Goal: Task Accomplishment & Management: Complete application form

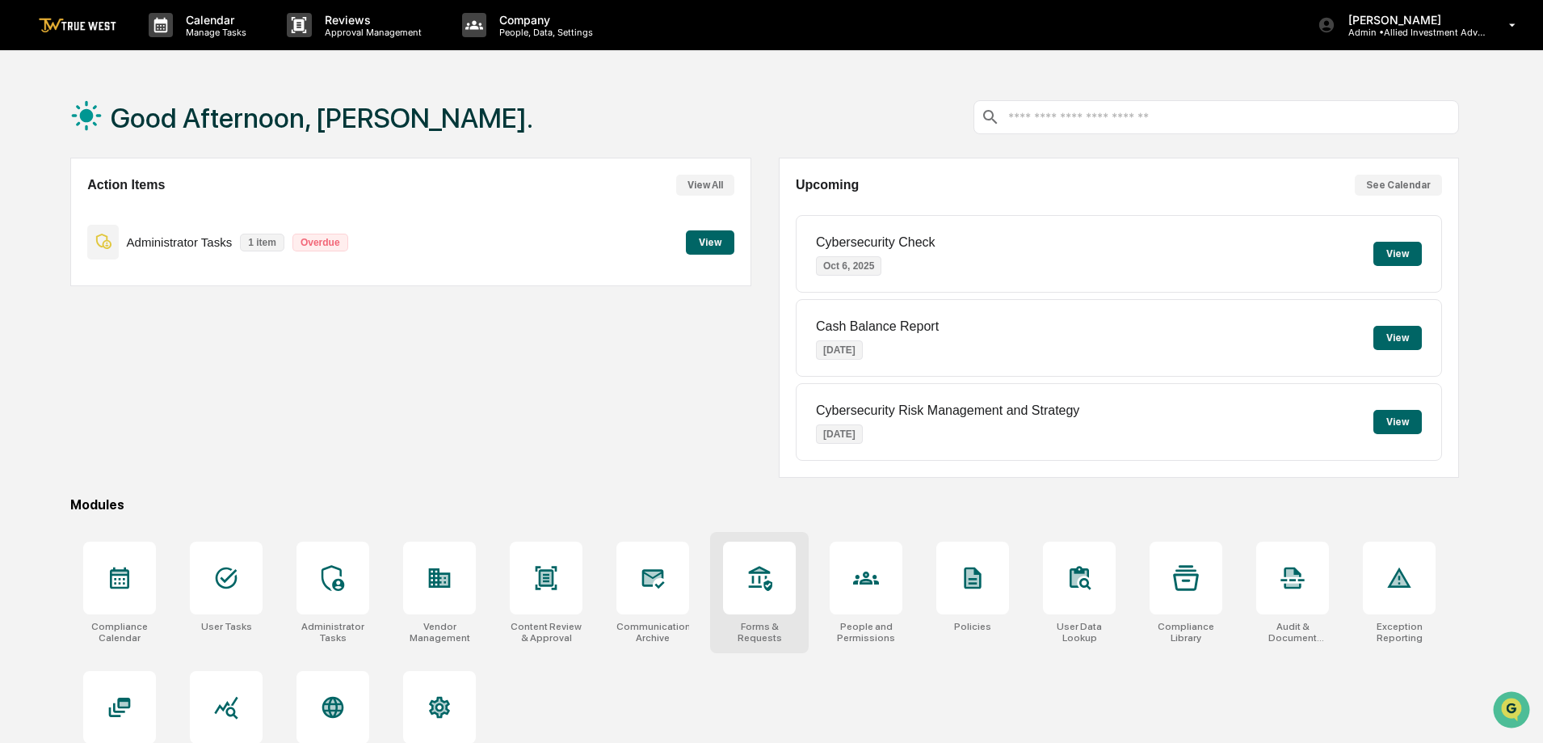
click at [738, 566] on div at bounding box center [759, 577] width 73 height 73
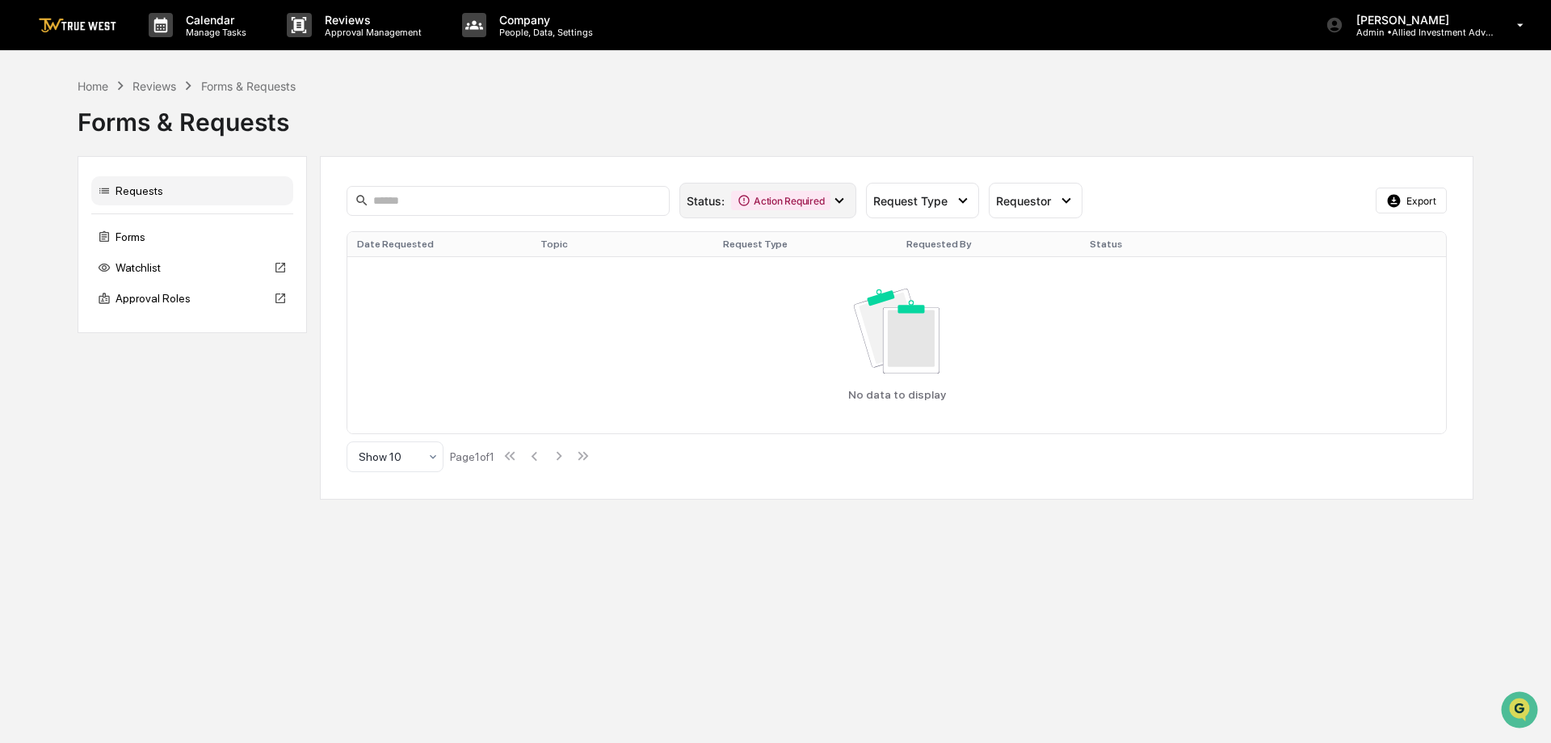
click at [777, 196] on div "Action Required" at bounding box center [780, 200] width 99 height 19
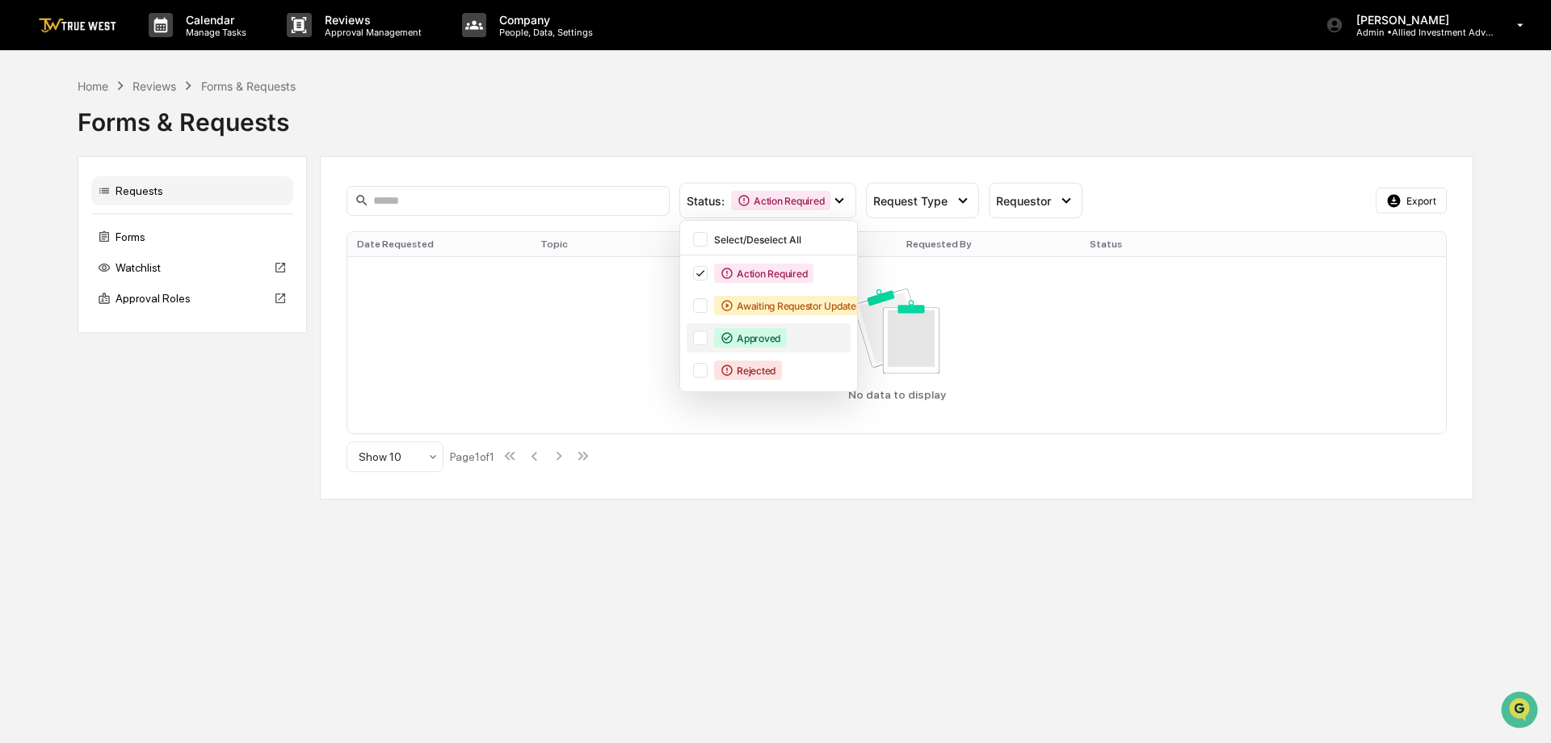
click at [736, 337] on div "Approved" at bounding box center [750, 337] width 73 height 19
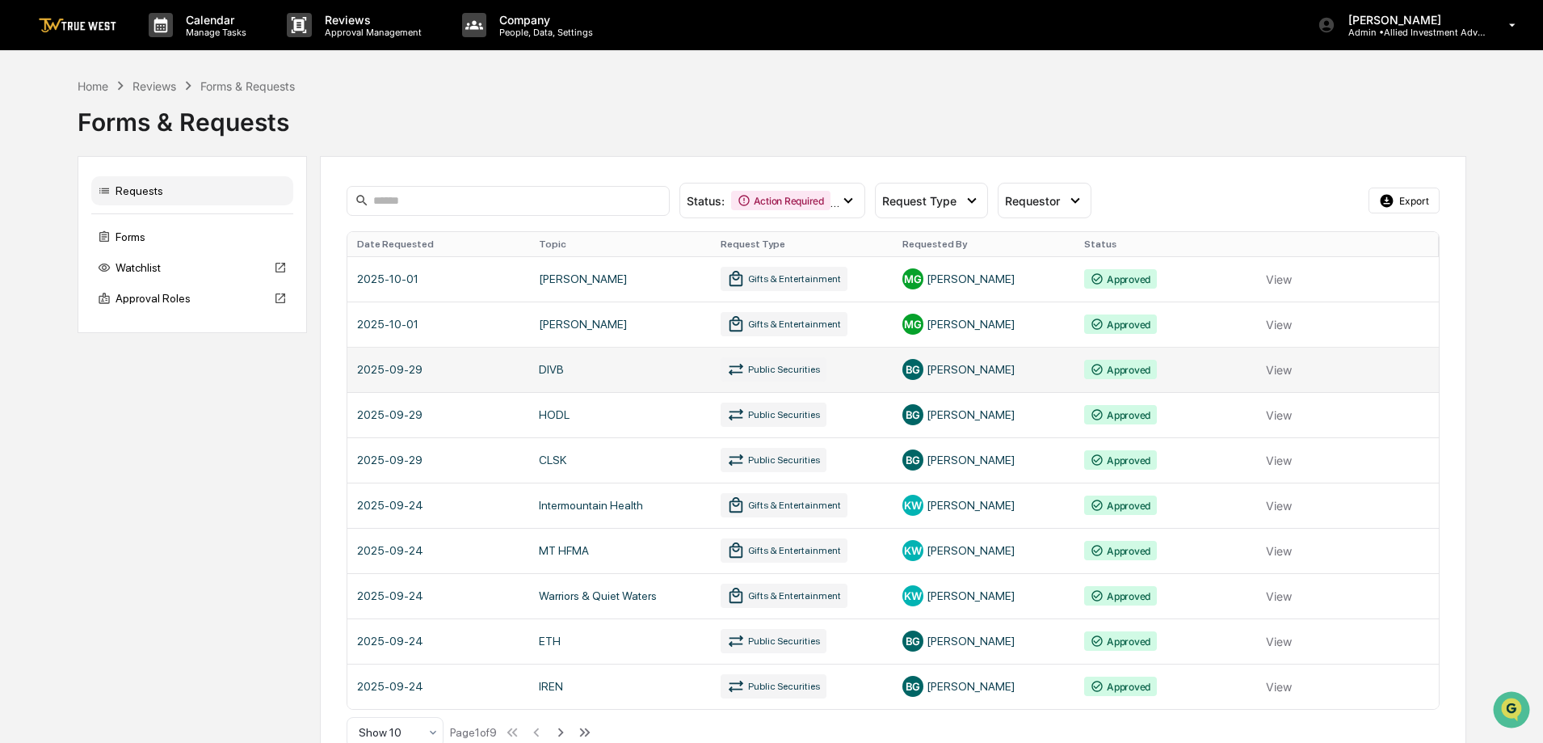
click at [409, 372] on link at bounding box center [893, 369] width 1092 height 45
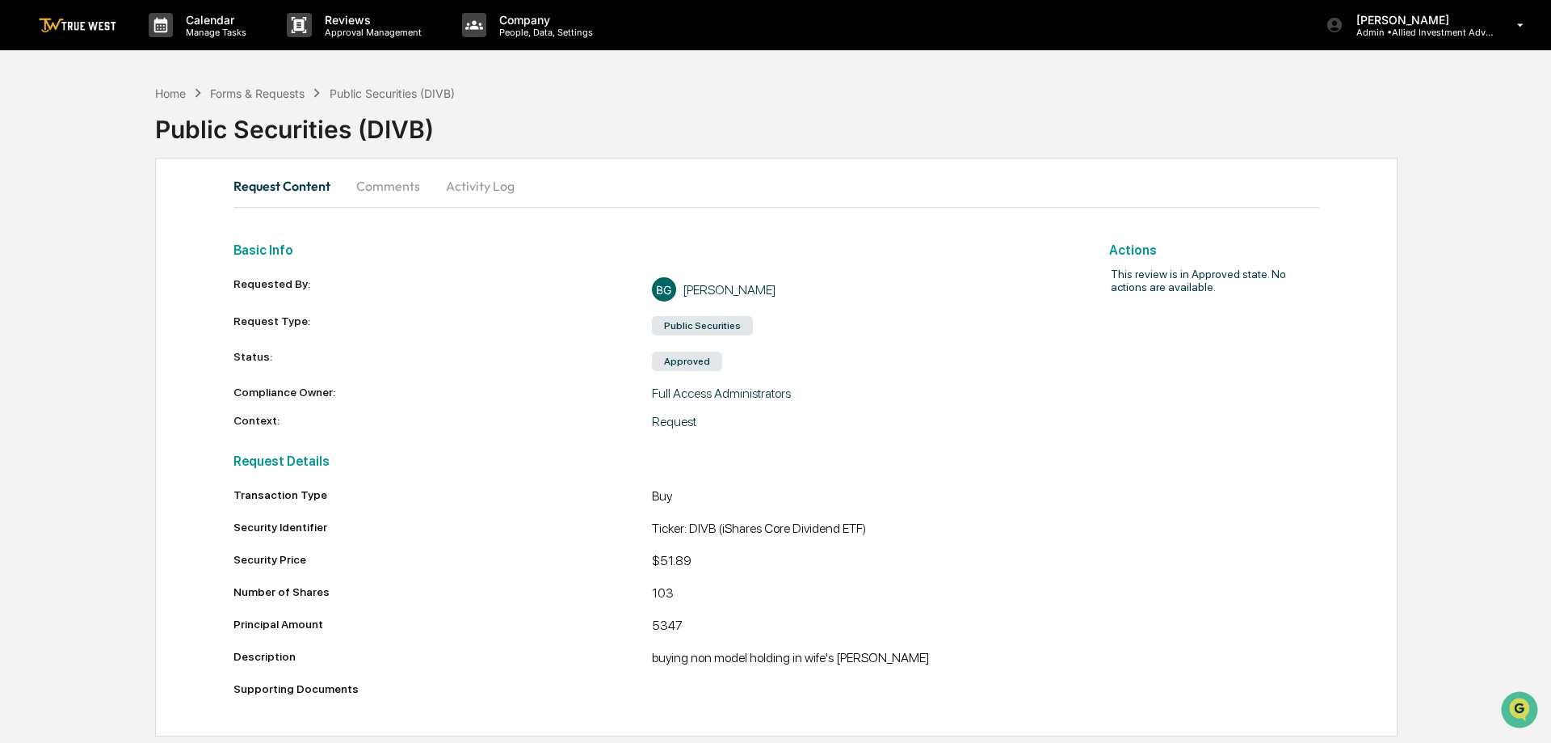
click at [53, 22] on img at bounding box center [78, 25] width 78 height 15
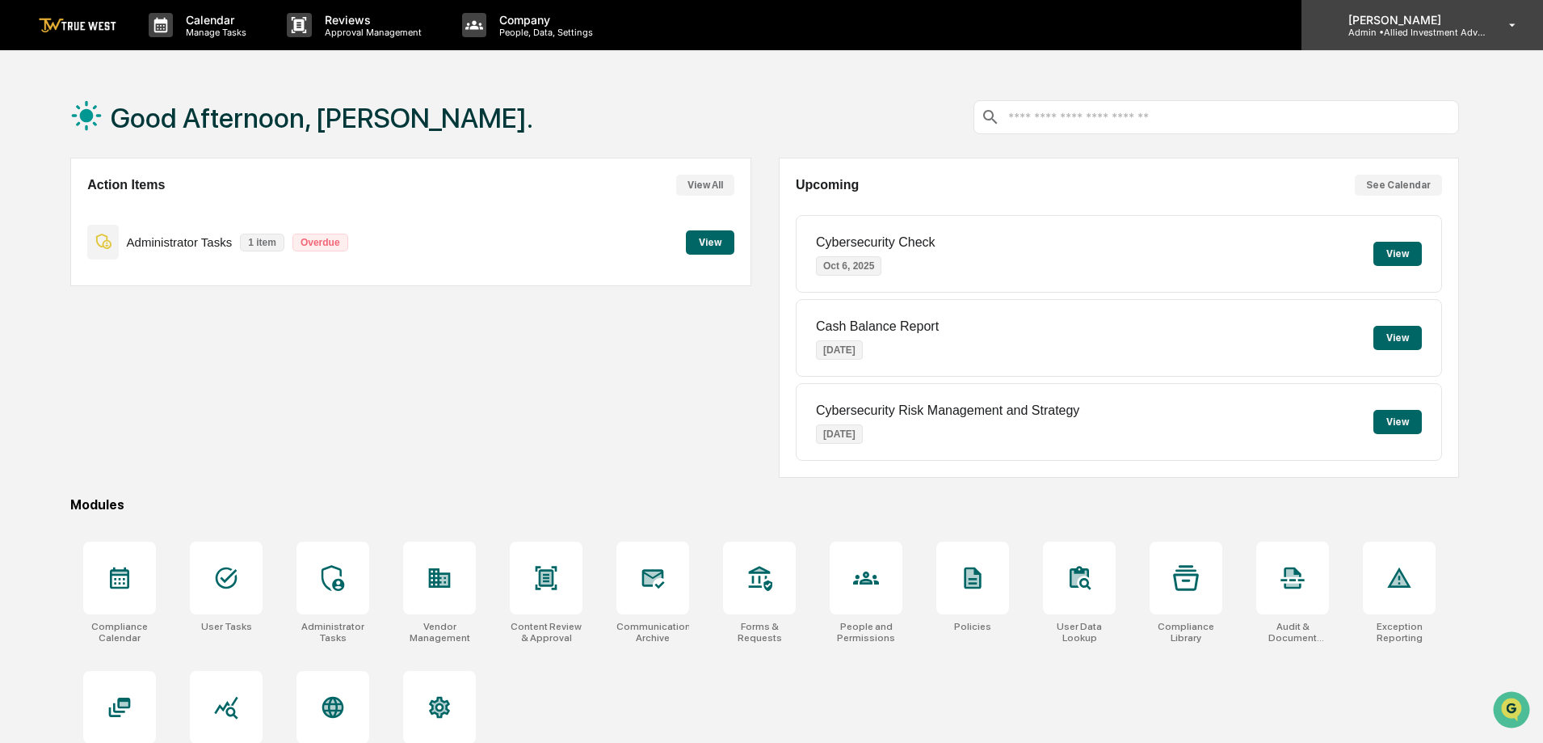
click at [1436, 29] on p "Admin • Allied Investment Advisors" at bounding box center [1411, 32] width 150 height 11
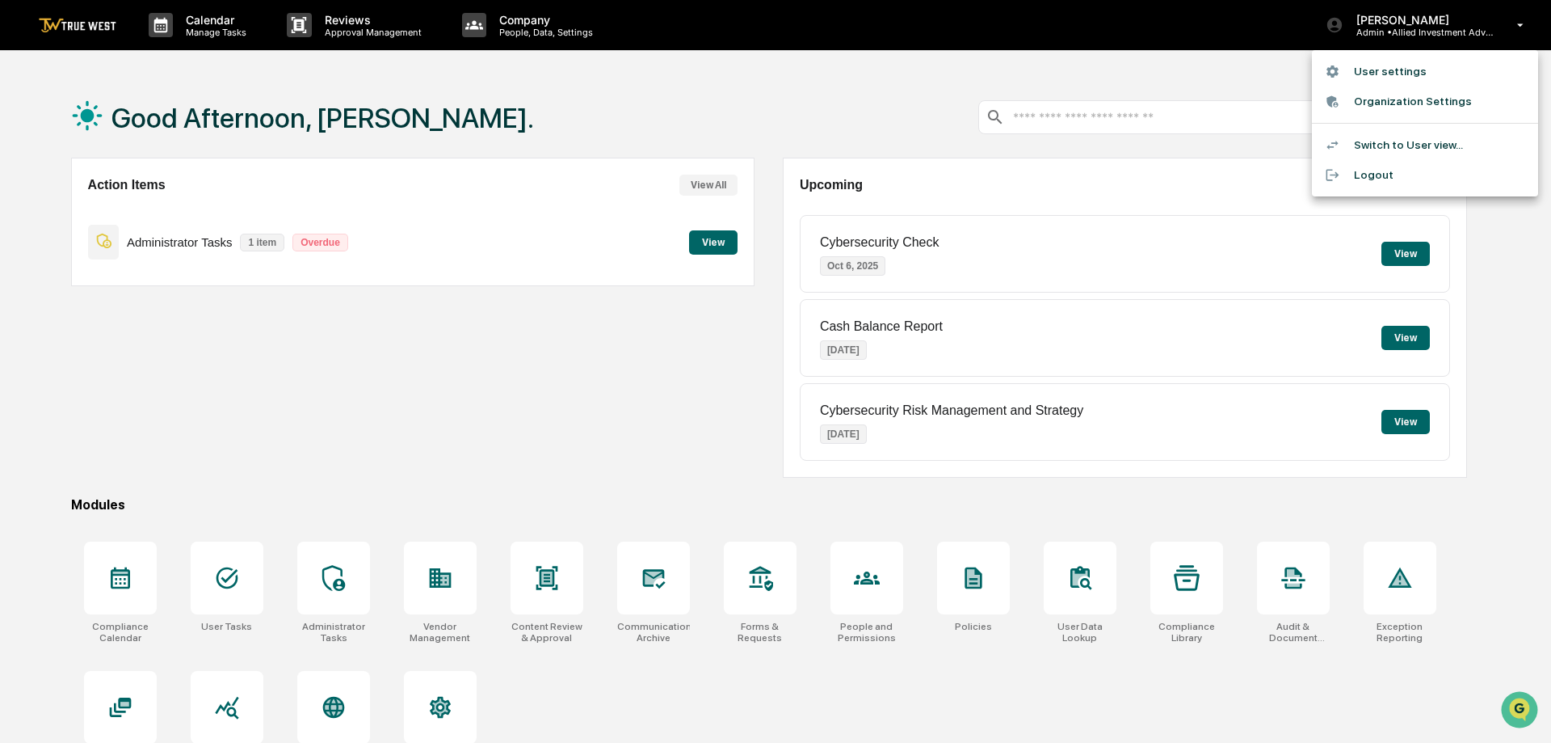
click at [1400, 70] on li "User settings" at bounding box center [1425, 72] width 226 height 30
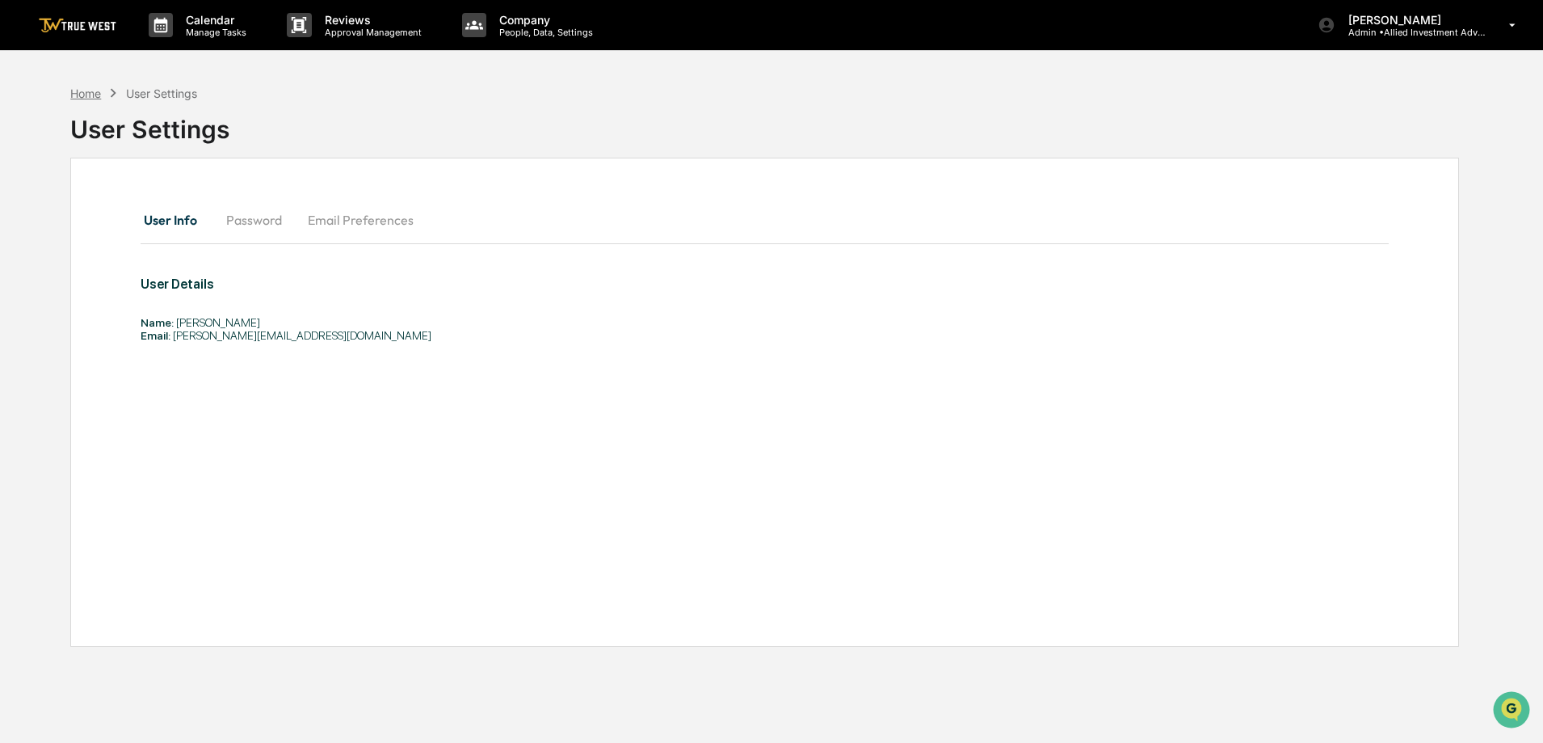
click at [84, 92] on div "Home" at bounding box center [85, 93] width 31 height 14
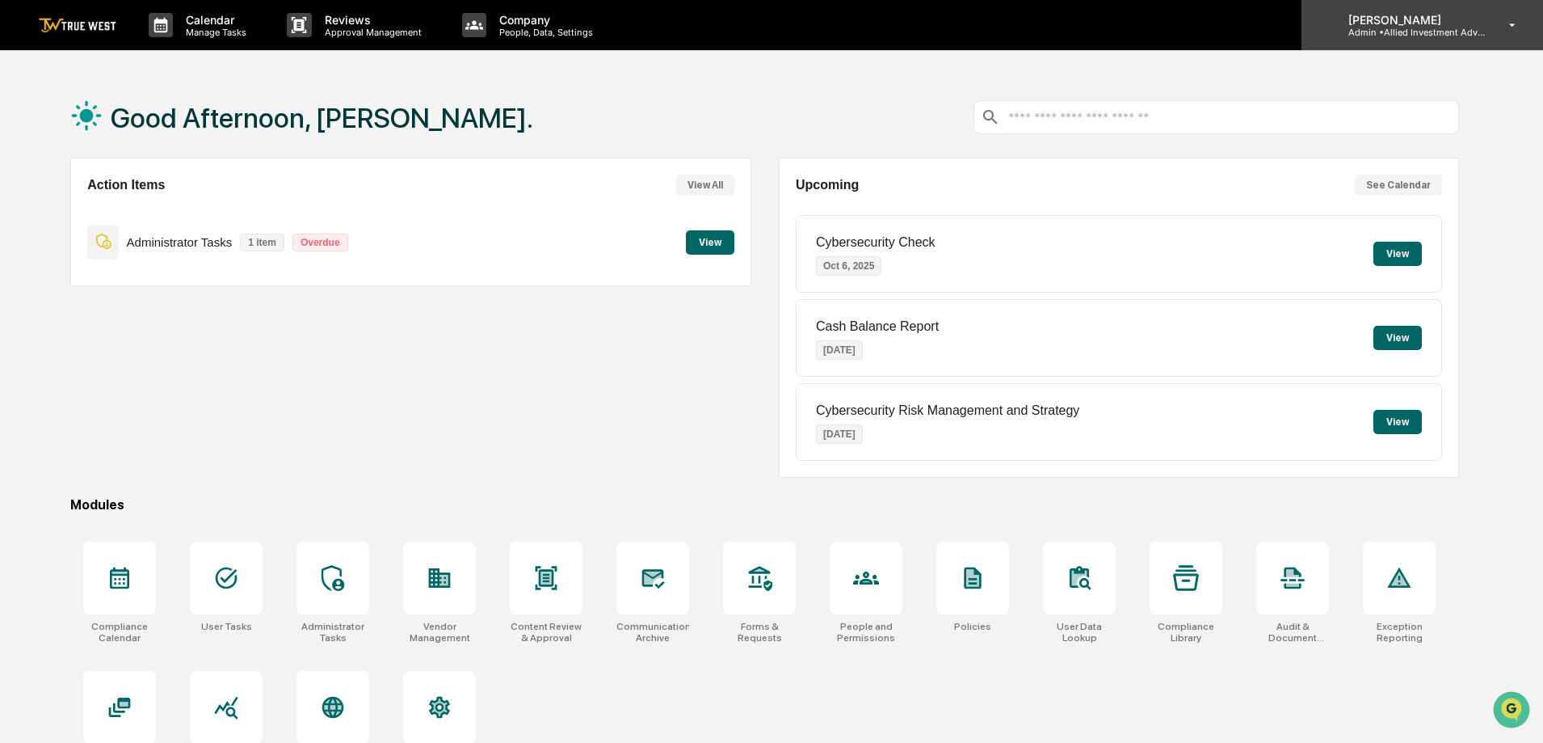
click at [1425, 35] on p "Admin • Allied Investment Advisors" at bounding box center [1411, 32] width 150 height 11
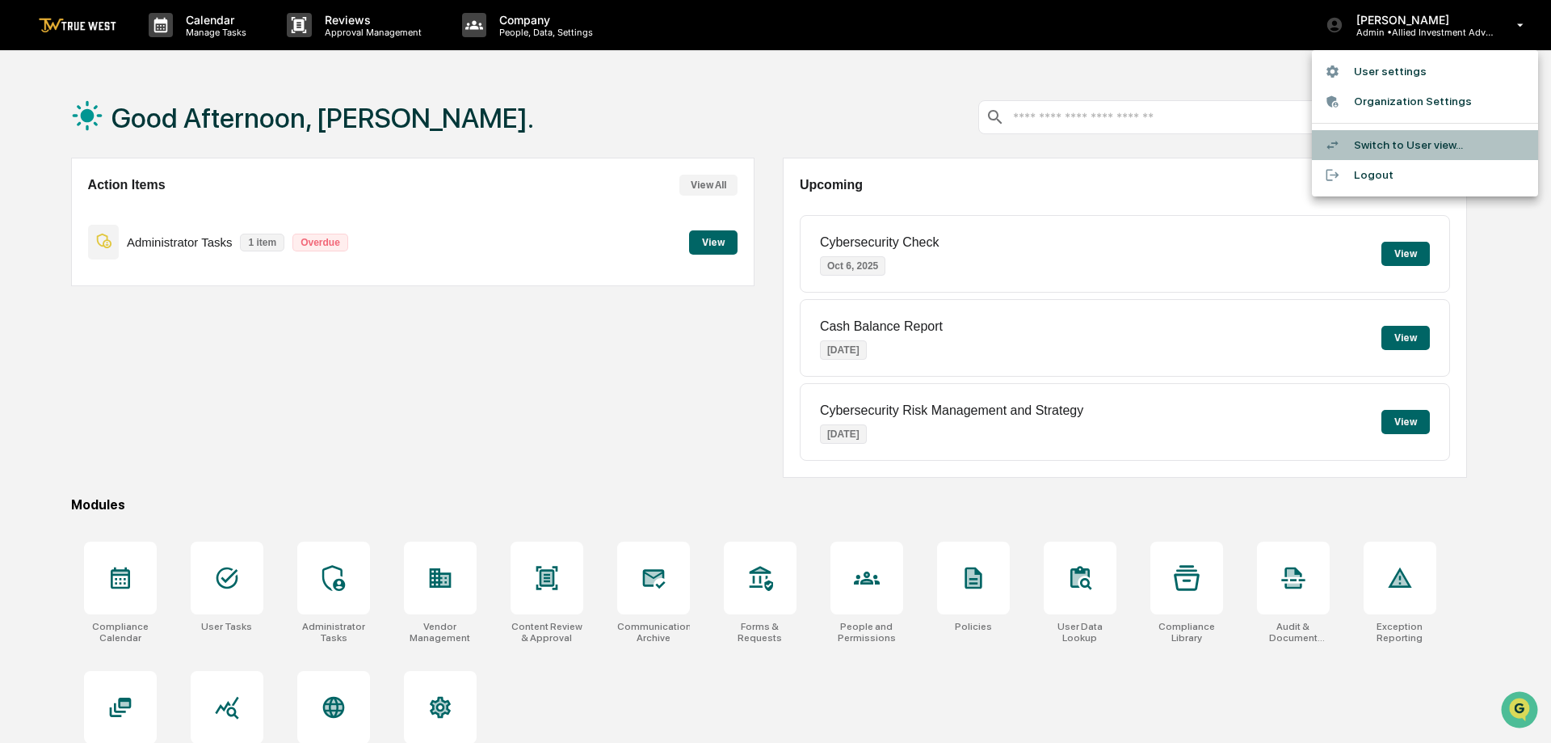
click at [1428, 141] on li "Switch to User view..." at bounding box center [1425, 145] width 226 height 30
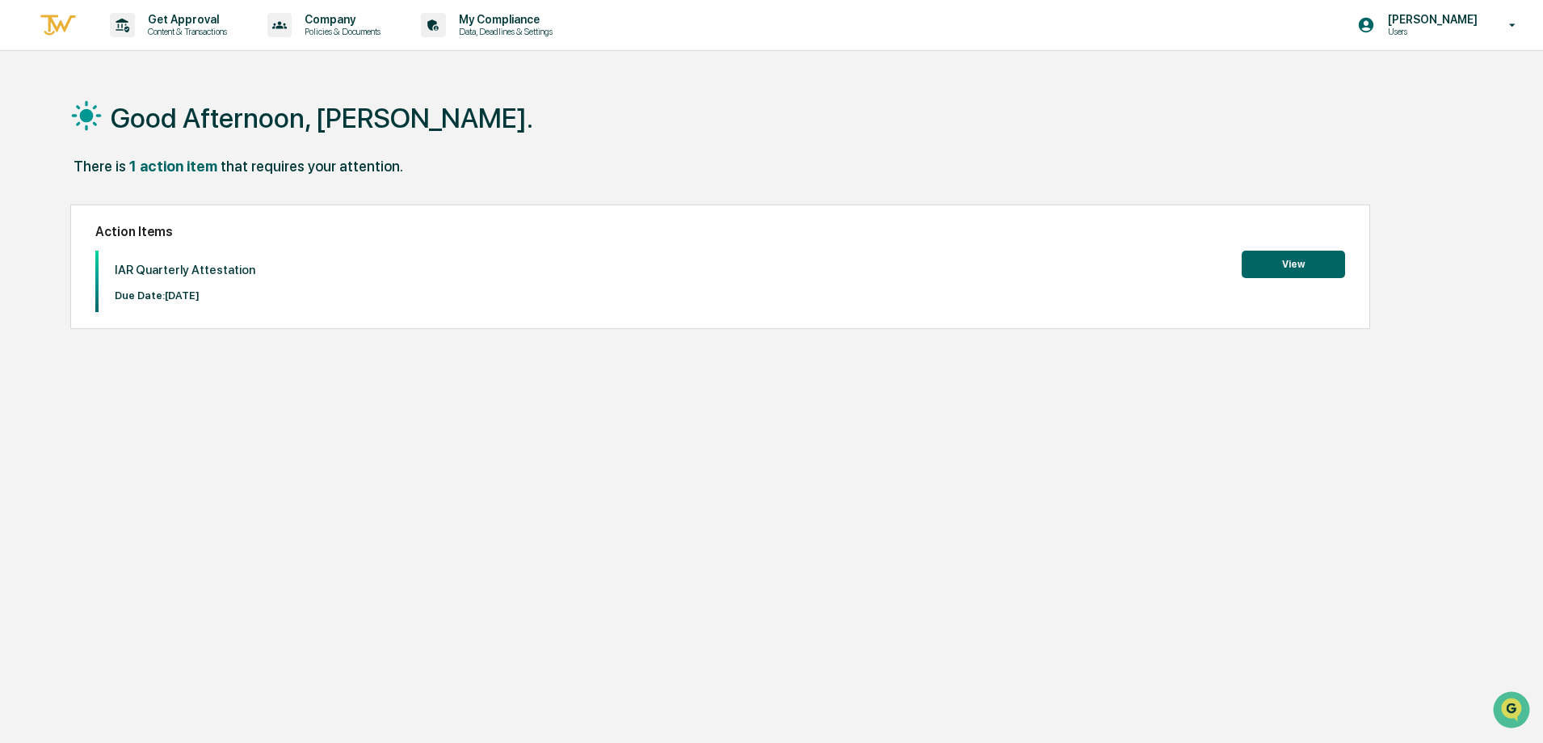
click at [1296, 264] on button "View" at bounding box center [1293, 263] width 103 height 27
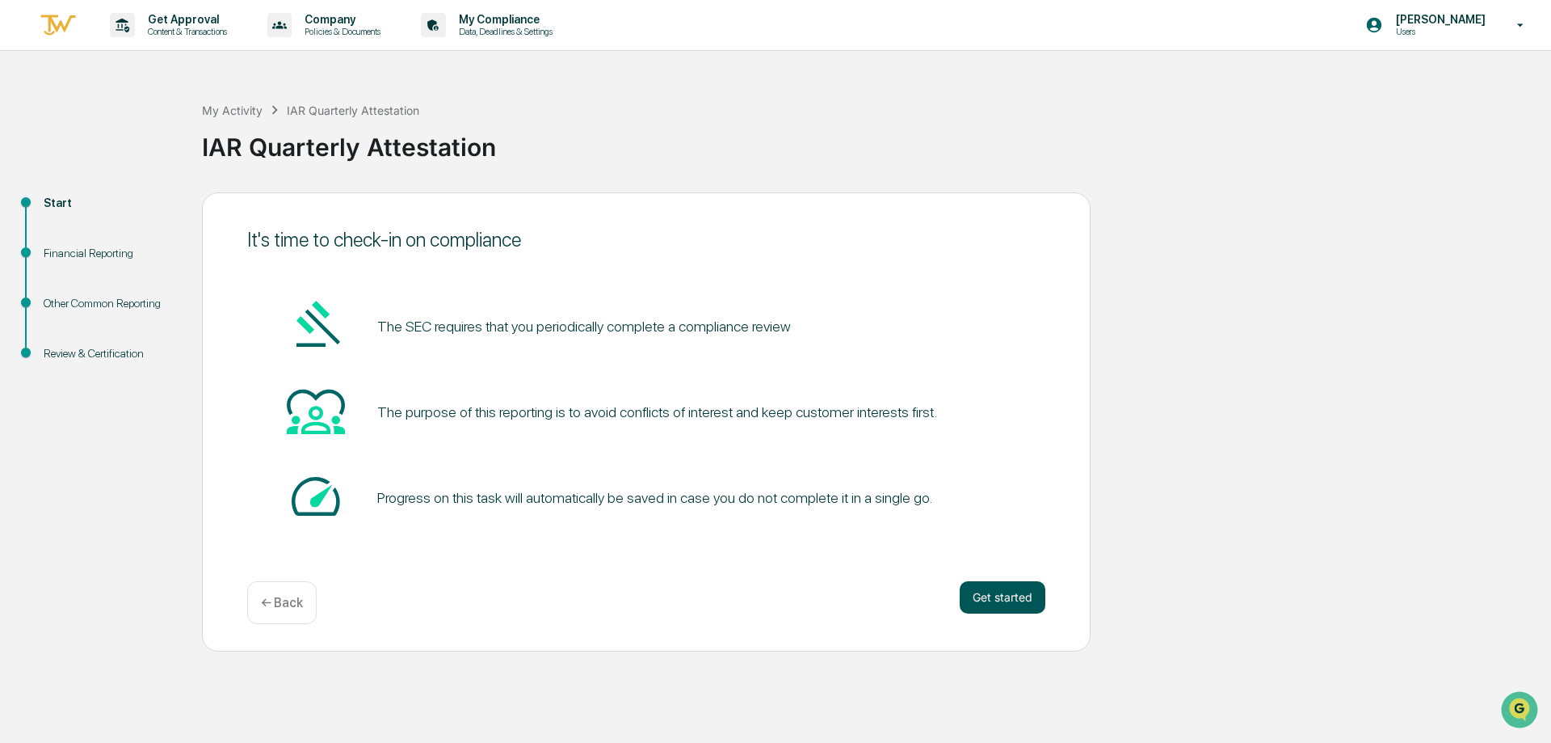
click at [1008, 593] on button "Get started" at bounding box center [1003, 597] width 86 height 32
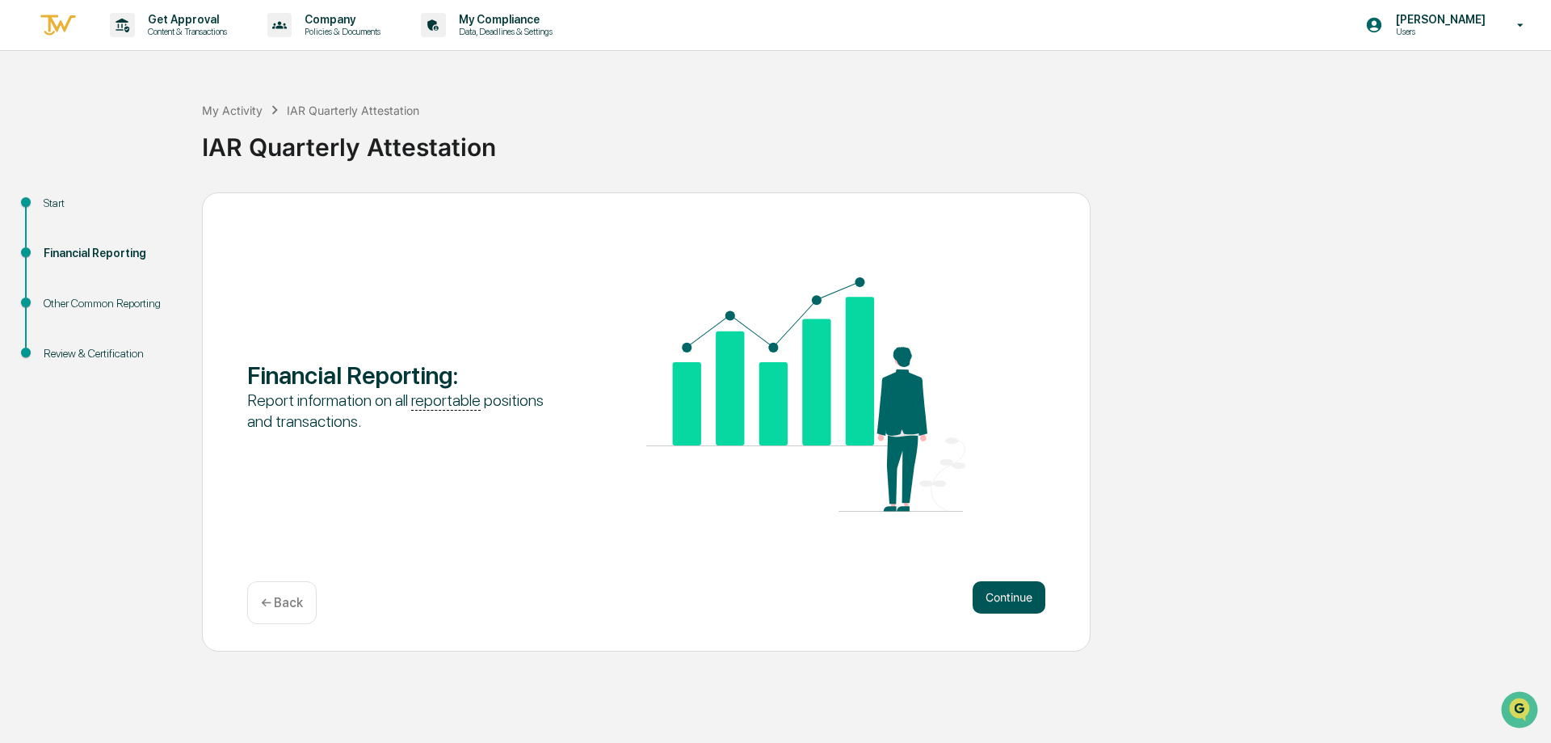
click at [1008, 596] on button "Continue" at bounding box center [1009, 597] width 73 height 32
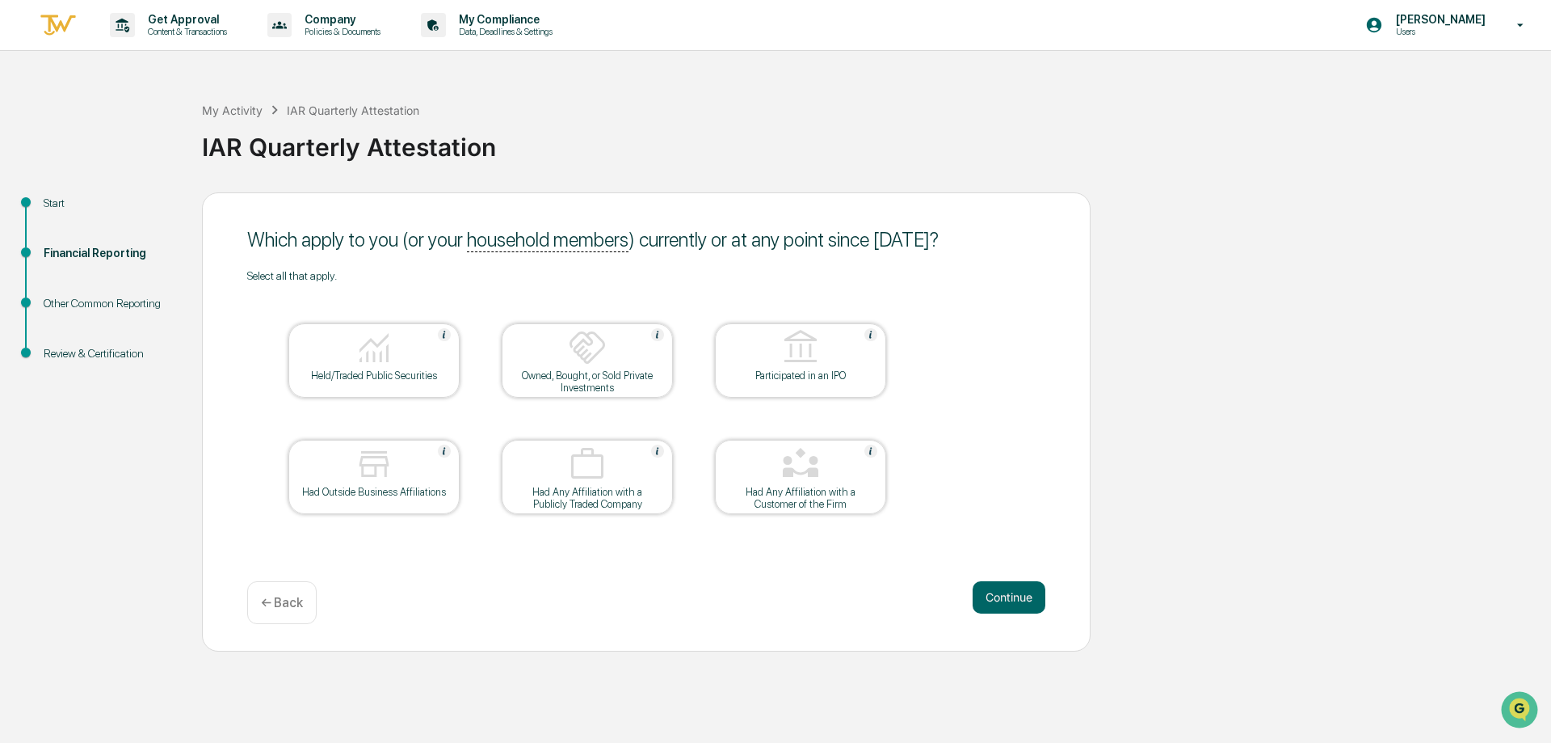
click at [366, 356] on img at bounding box center [374, 347] width 39 height 39
click at [1008, 601] on button "Continue" at bounding box center [1009, 597] width 73 height 32
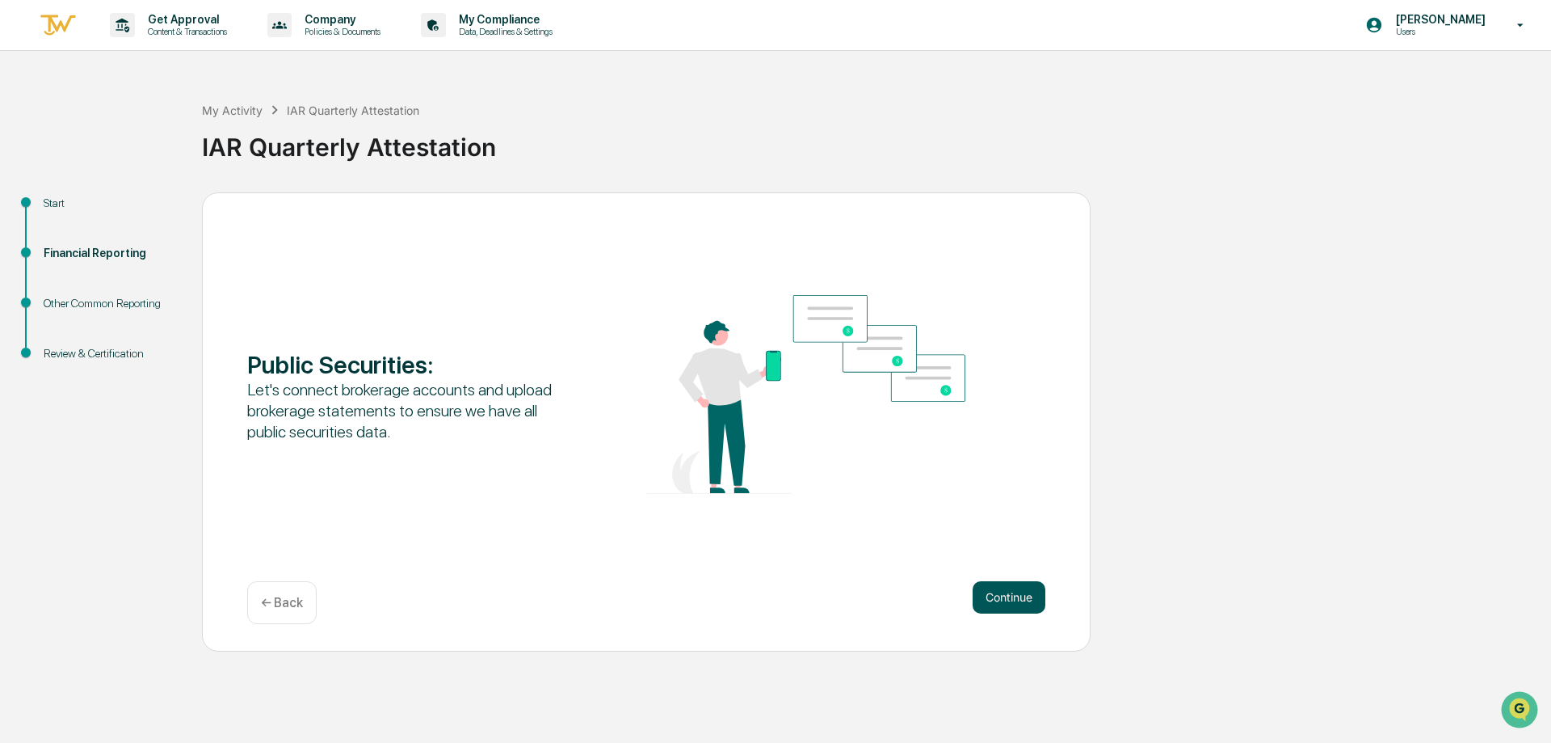
click at [1009, 600] on button "Continue" at bounding box center [1009, 597] width 73 height 32
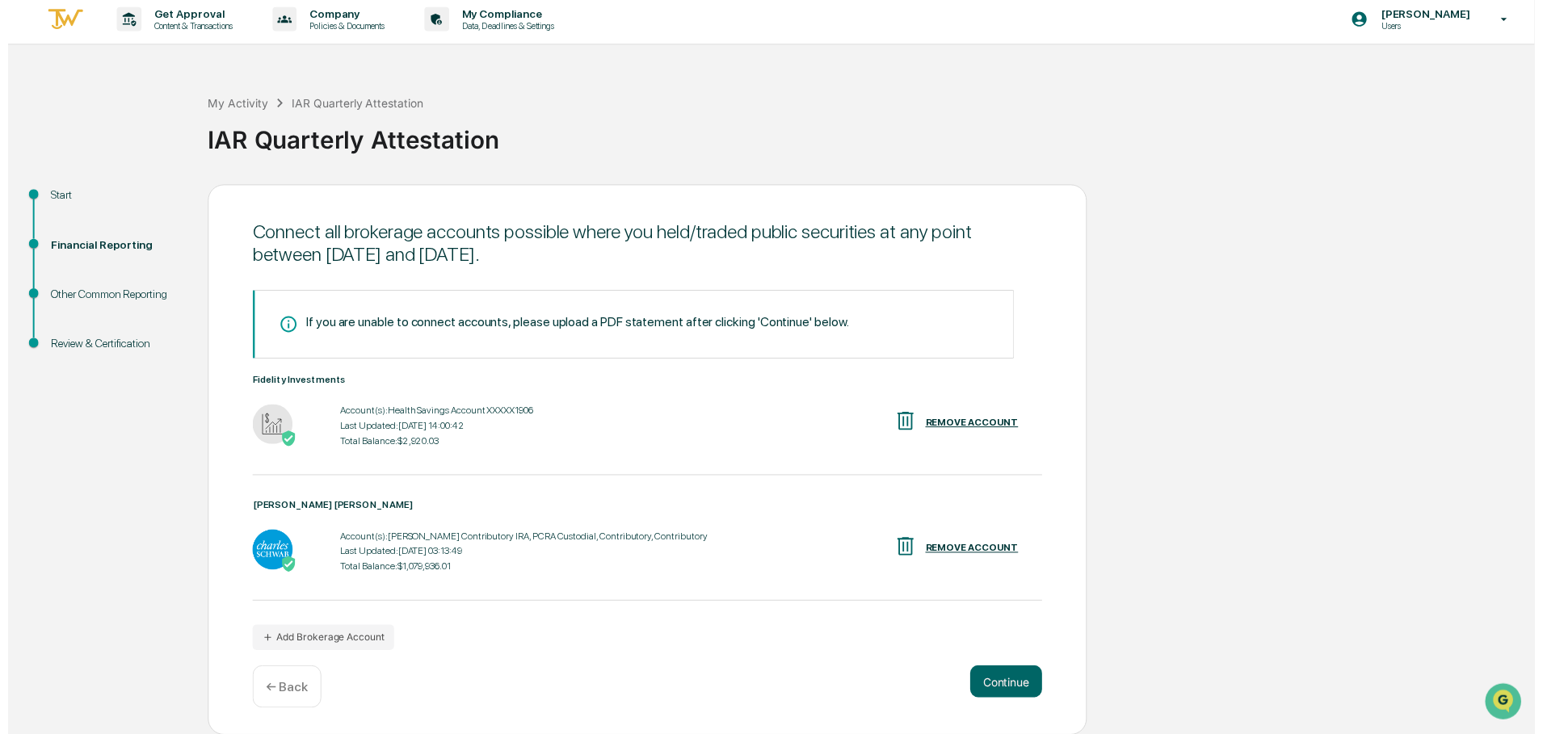
scroll to position [6, 0]
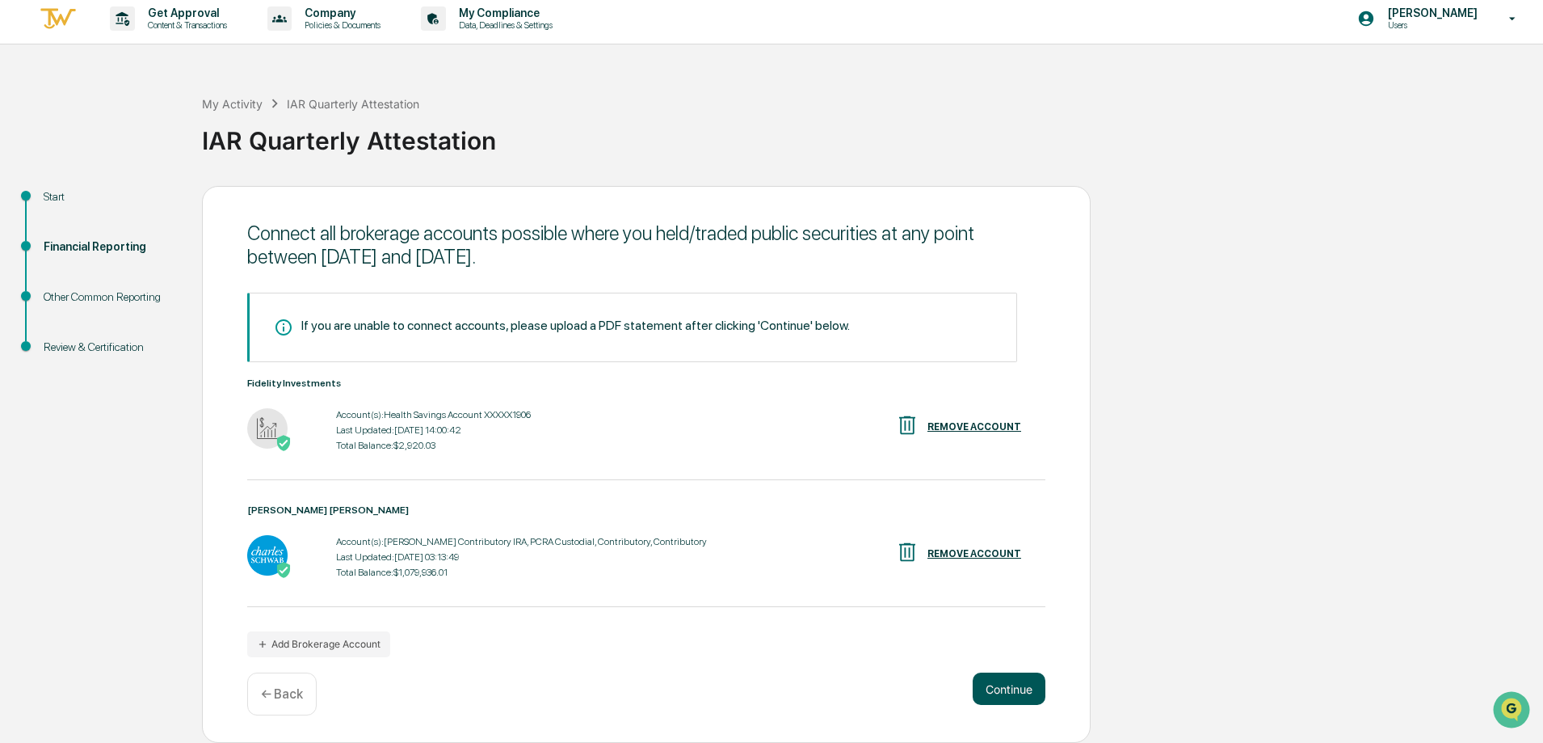
click at [1022, 686] on button "Continue" at bounding box center [1009, 688] width 73 height 32
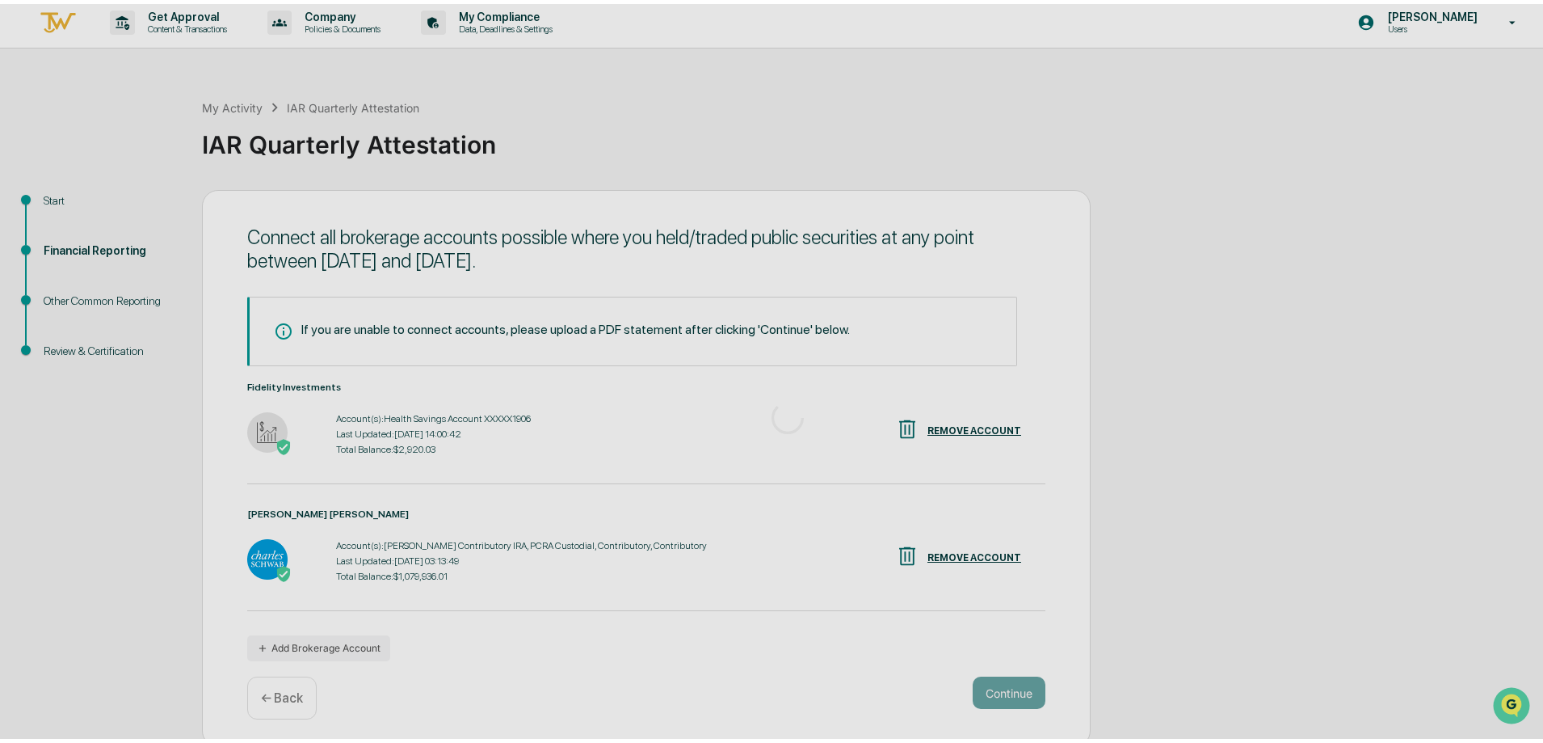
scroll to position [0, 0]
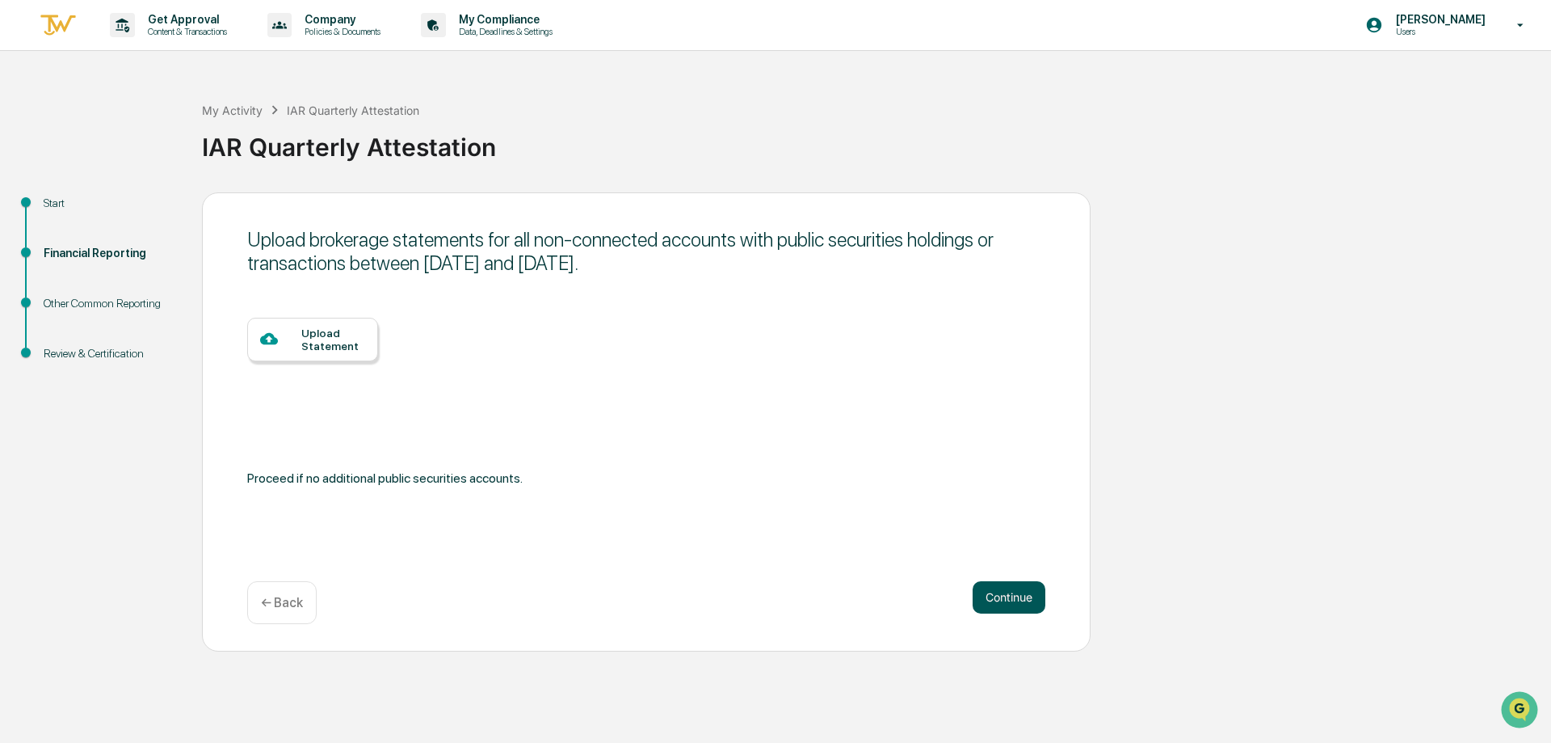
click at [996, 592] on button "Continue" at bounding box center [1009, 597] width 73 height 32
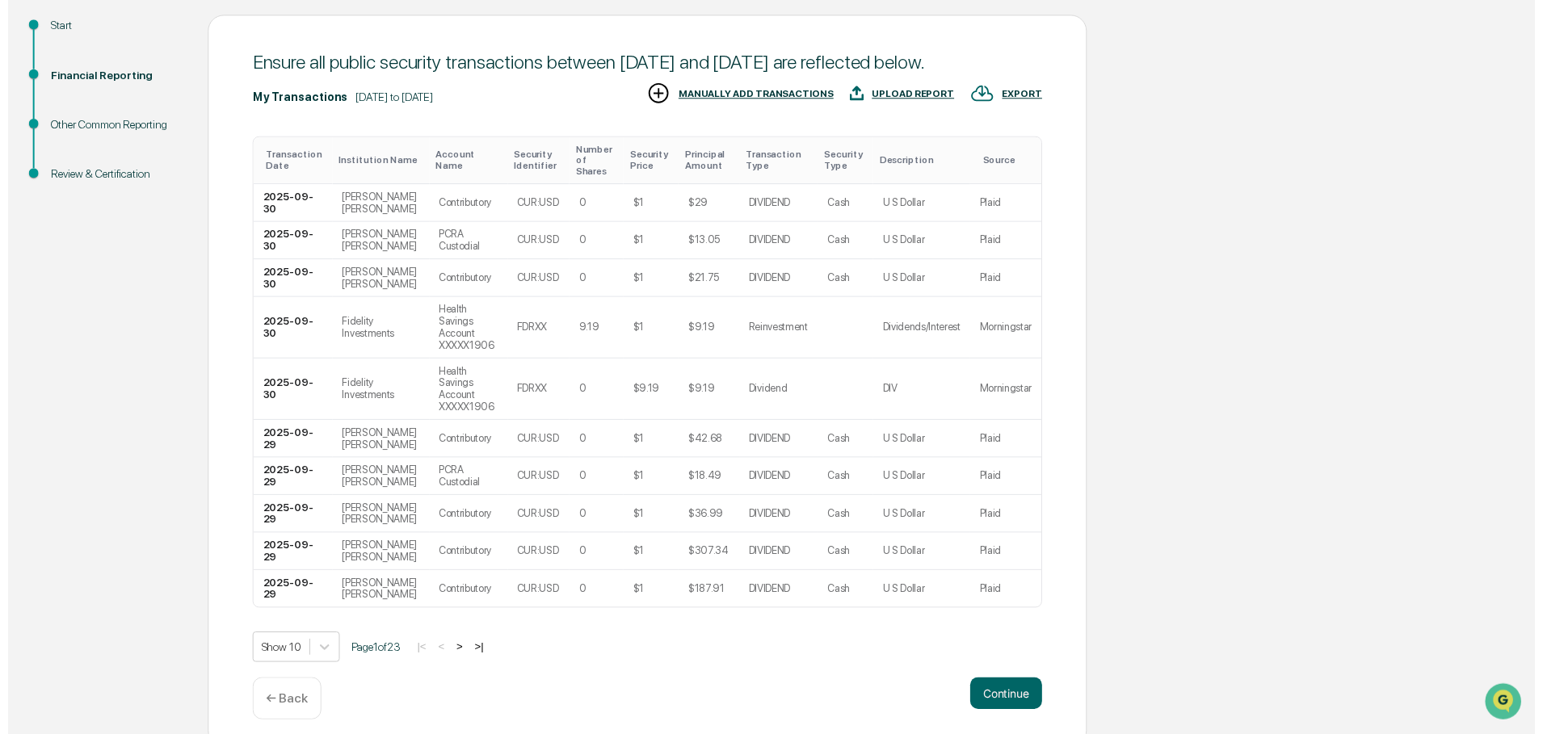
scroll to position [178, 0]
click at [1001, 684] on button "Continue" at bounding box center [1009, 700] width 73 height 32
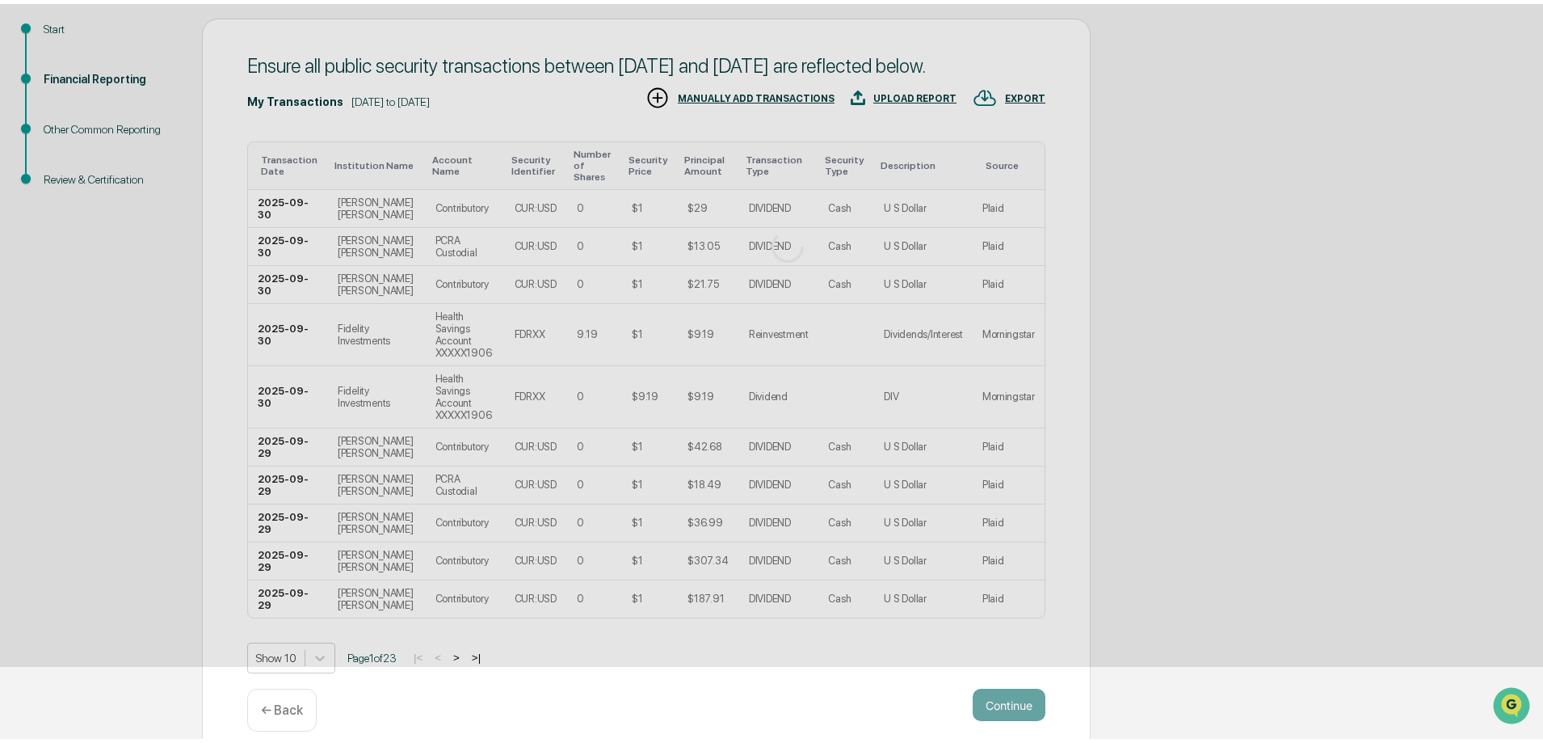
scroll to position [0, 0]
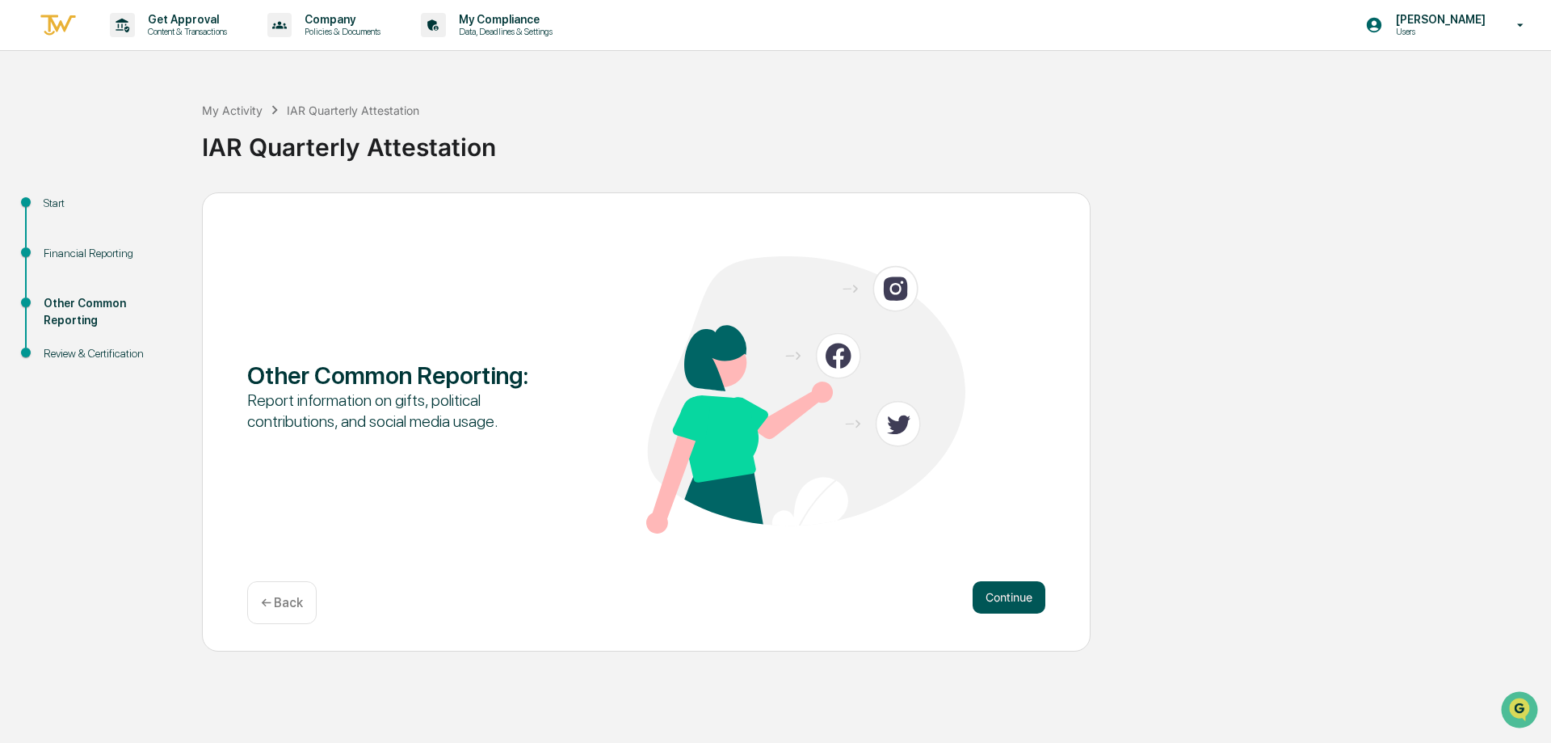
click at [1012, 595] on button "Continue" at bounding box center [1009, 597] width 73 height 32
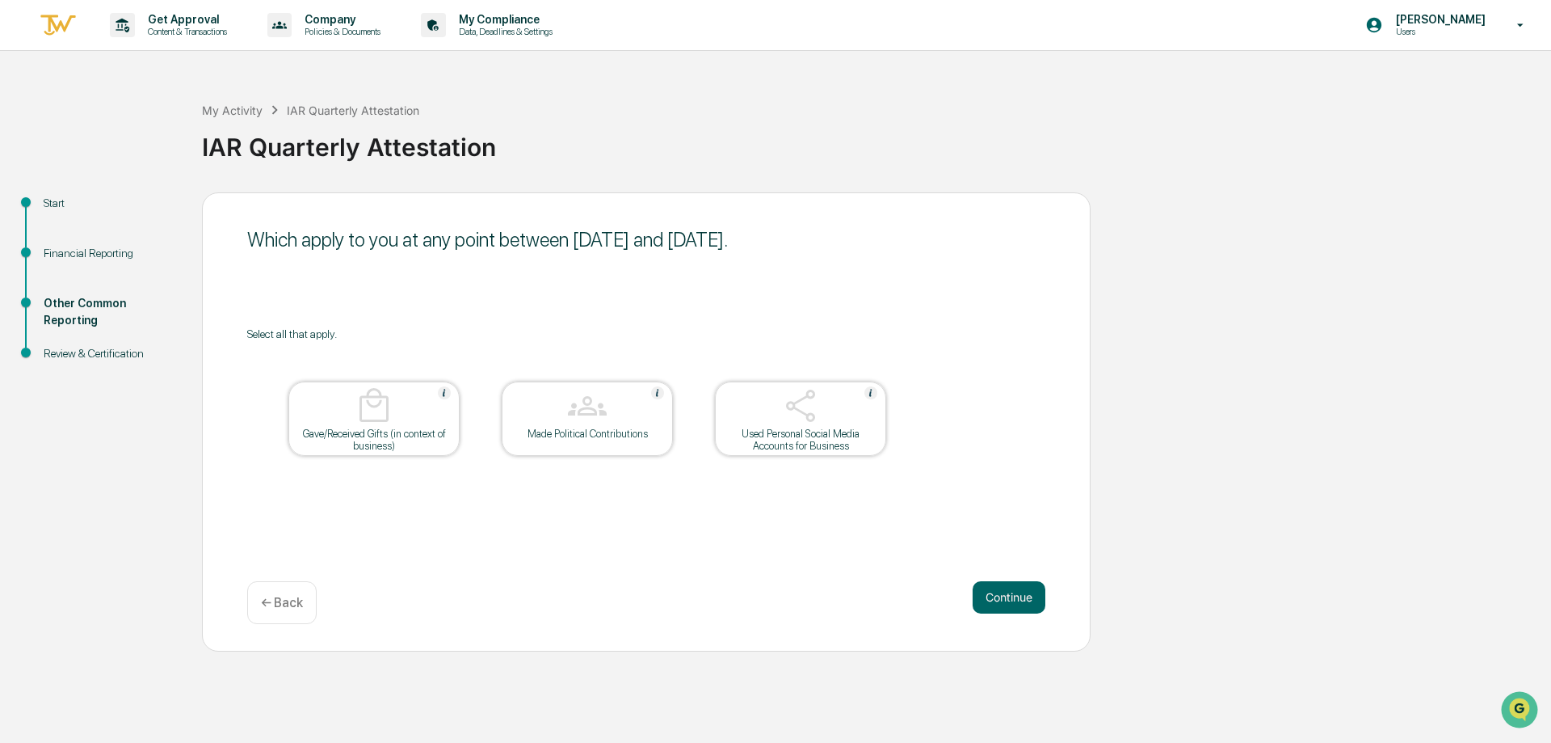
click at [786, 405] on img at bounding box center [800, 405] width 39 height 39
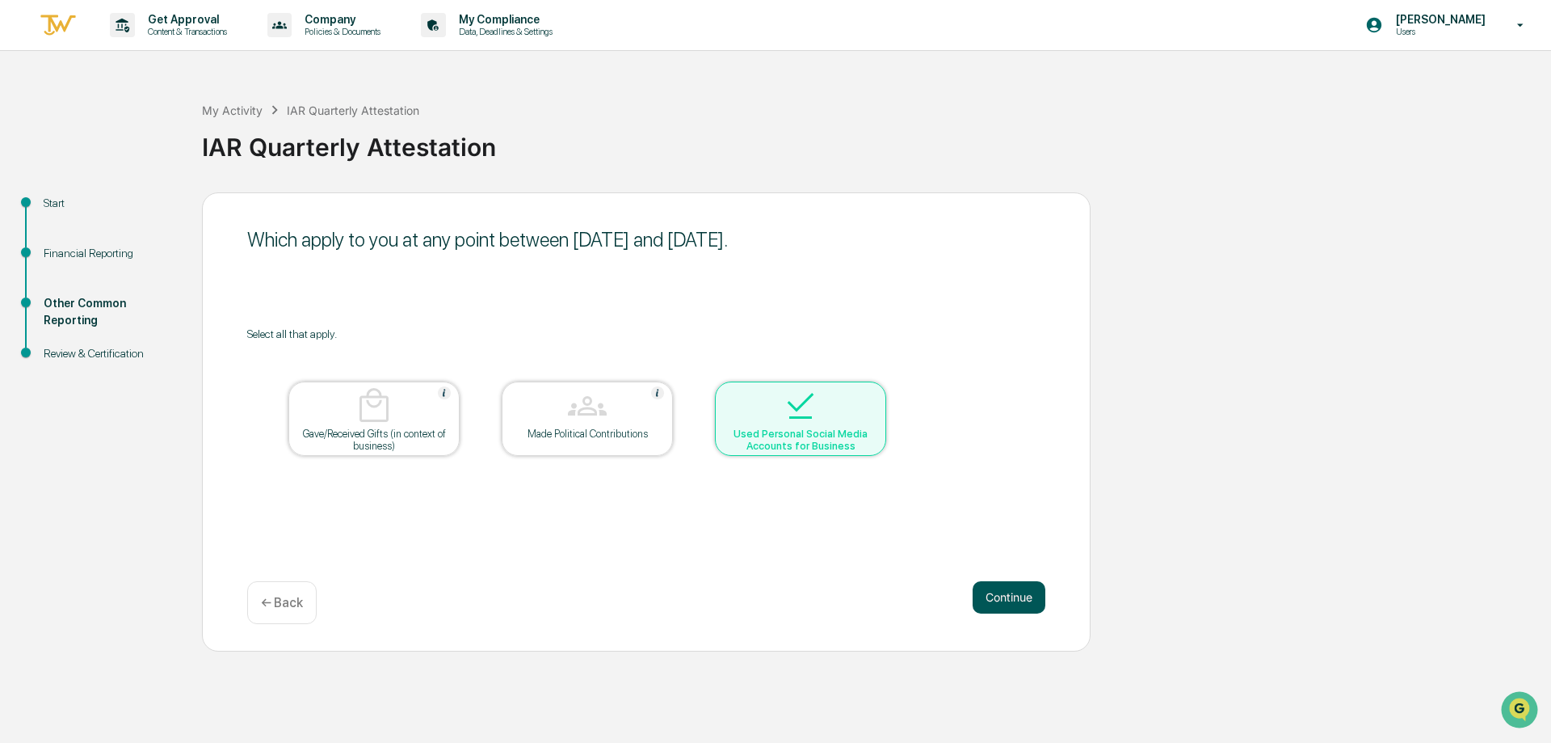
click at [994, 592] on button "Continue" at bounding box center [1009, 597] width 73 height 32
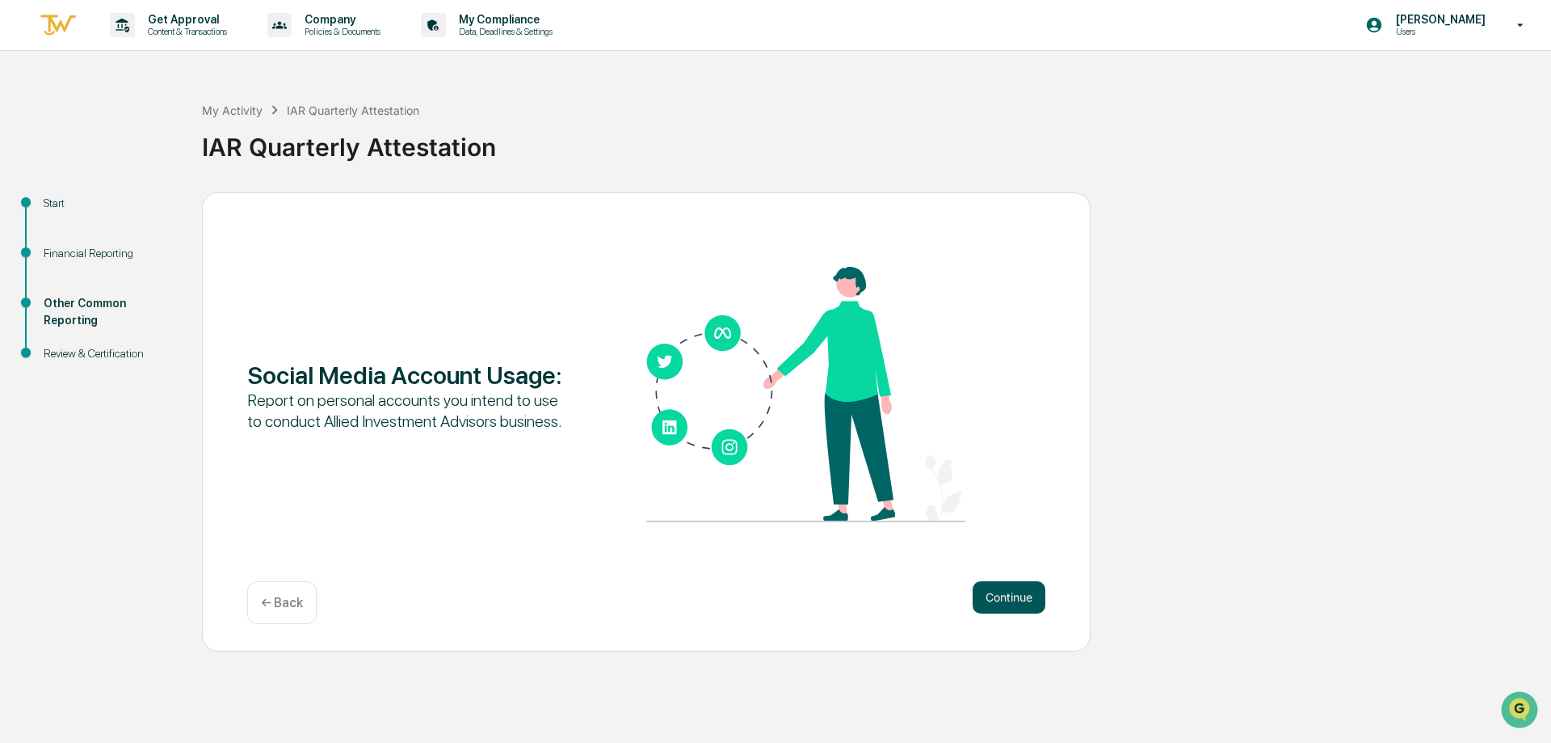
click at [1008, 595] on button "Continue" at bounding box center [1009, 597] width 73 height 32
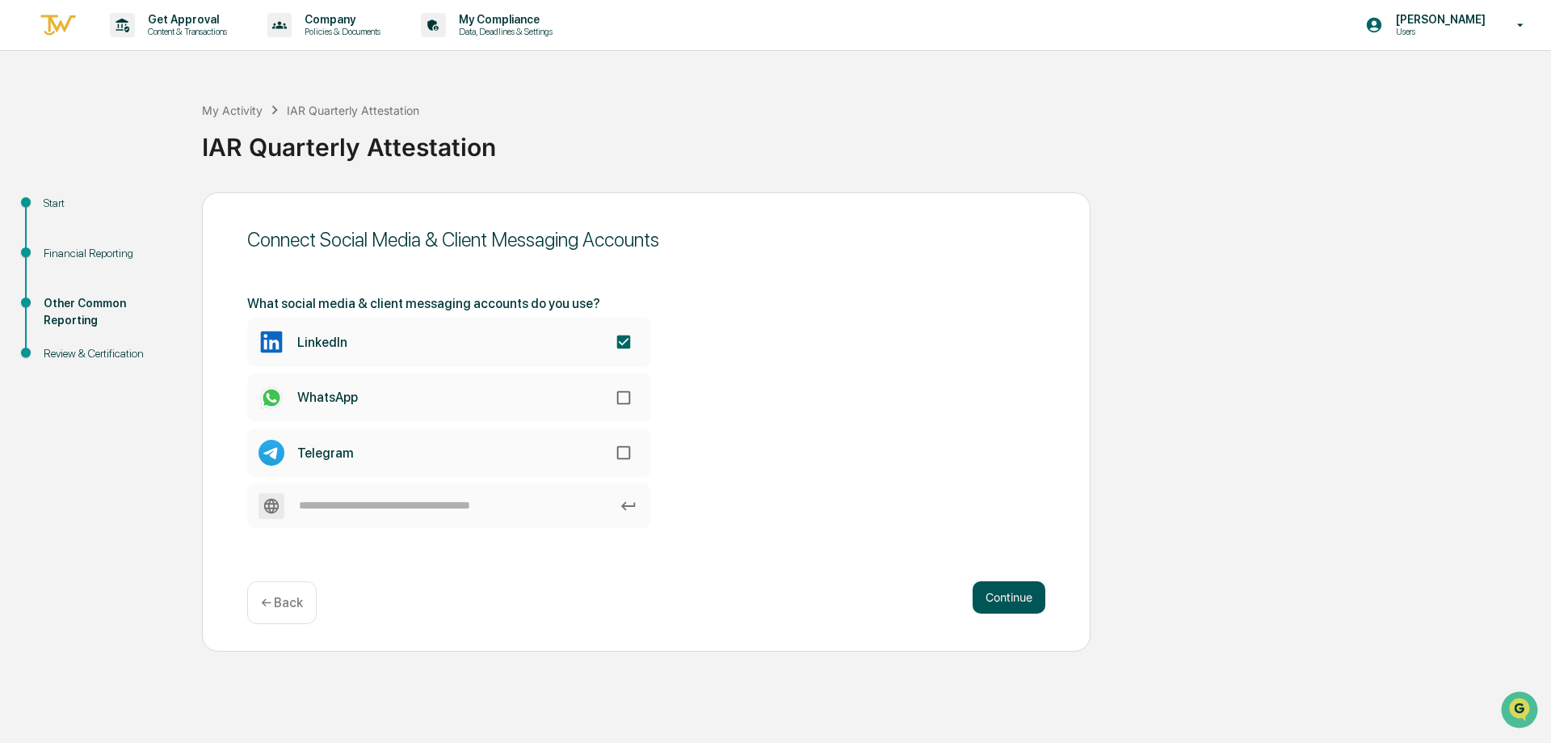
click at [1002, 595] on button "Continue" at bounding box center [1009, 597] width 73 height 32
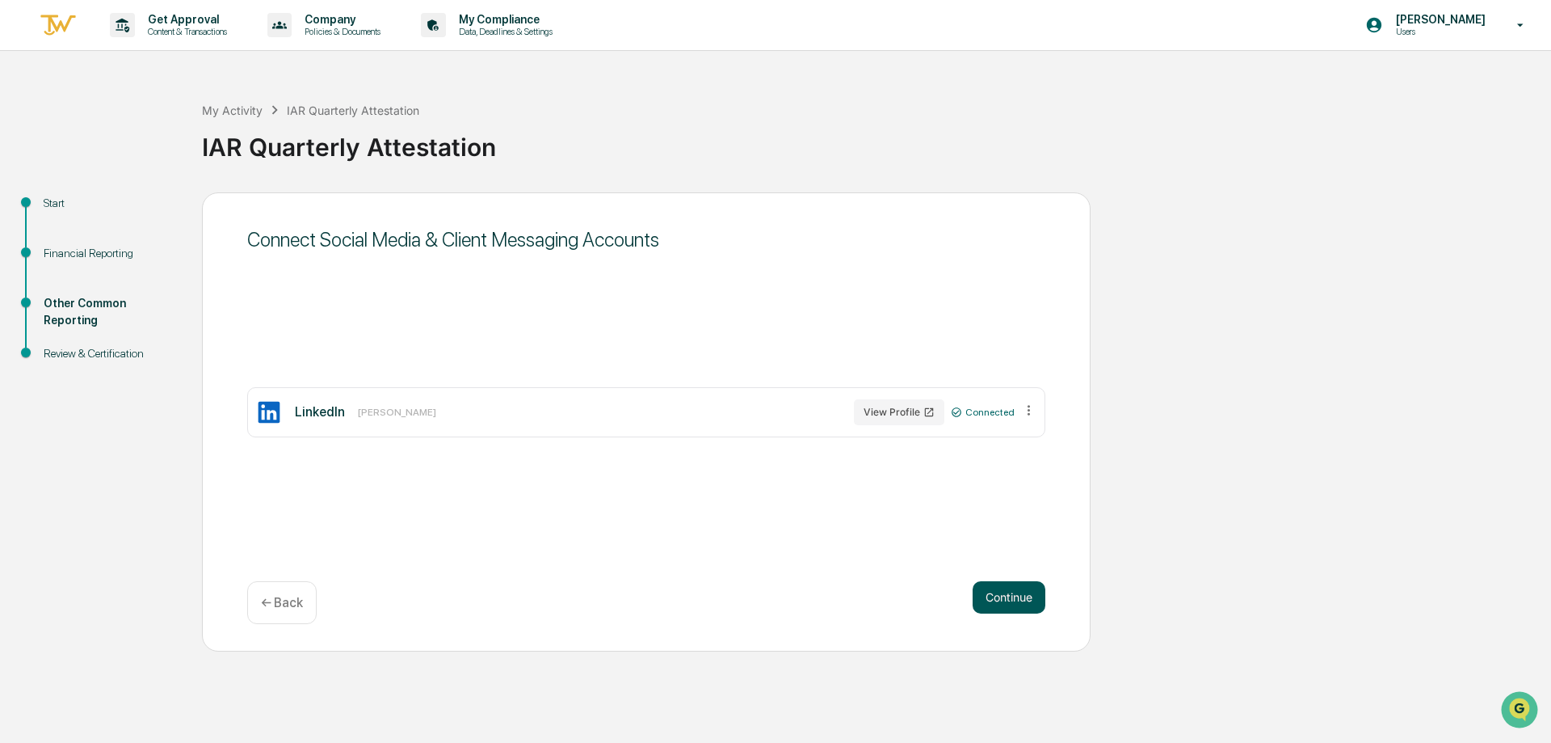
click at [1009, 593] on button "Continue" at bounding box center [1009, 597] width 73 height 32
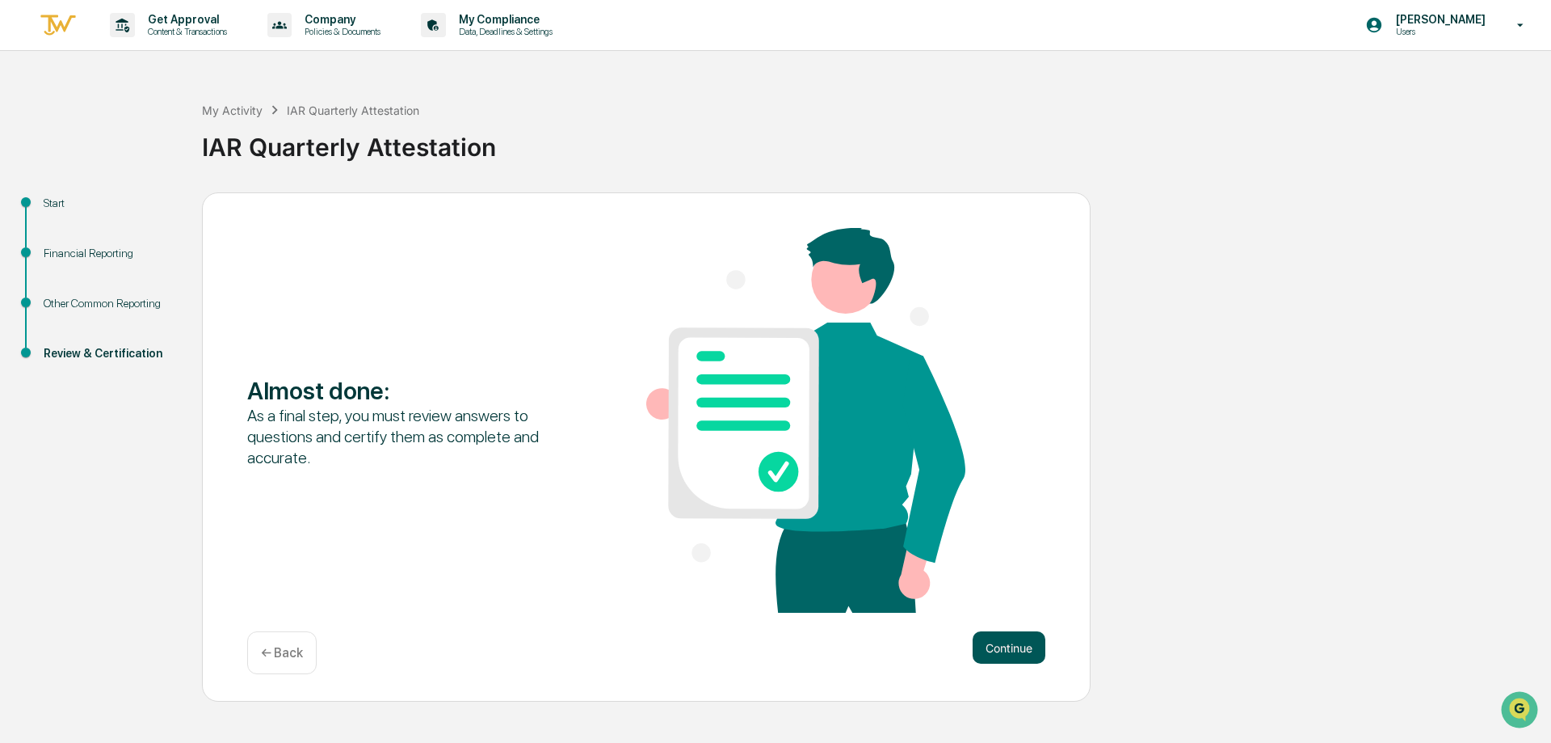
click at [1008, 645] on button "Continue" at bounding box center [1009, 647] width 73 height 32
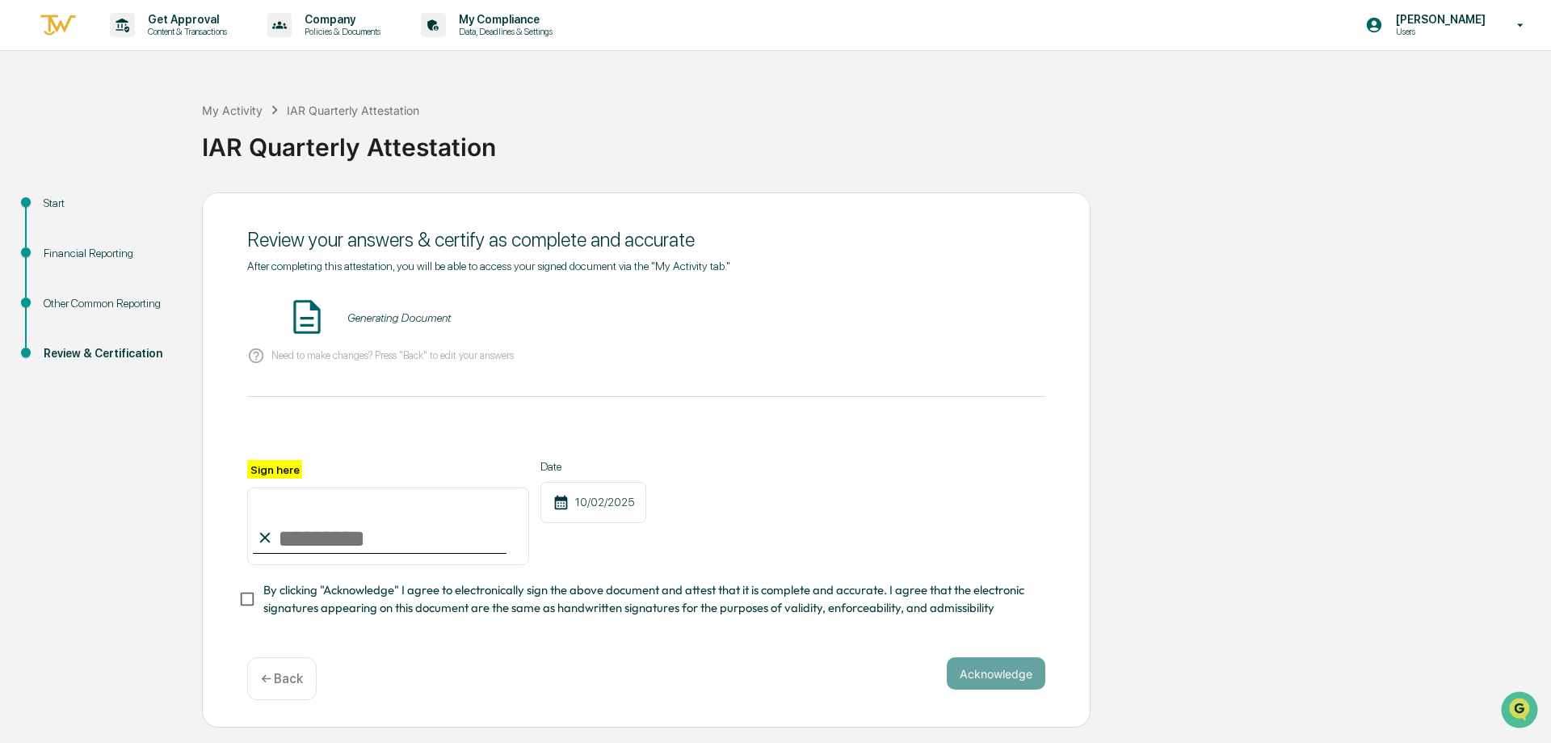
click at [329, 536] on input "Sign here" at bounding box center [388, 526] width 282 height 78
type input "**********"
click at [949, 320] on button "VIEW" at bounding box center [953, 317] width 105 height 27
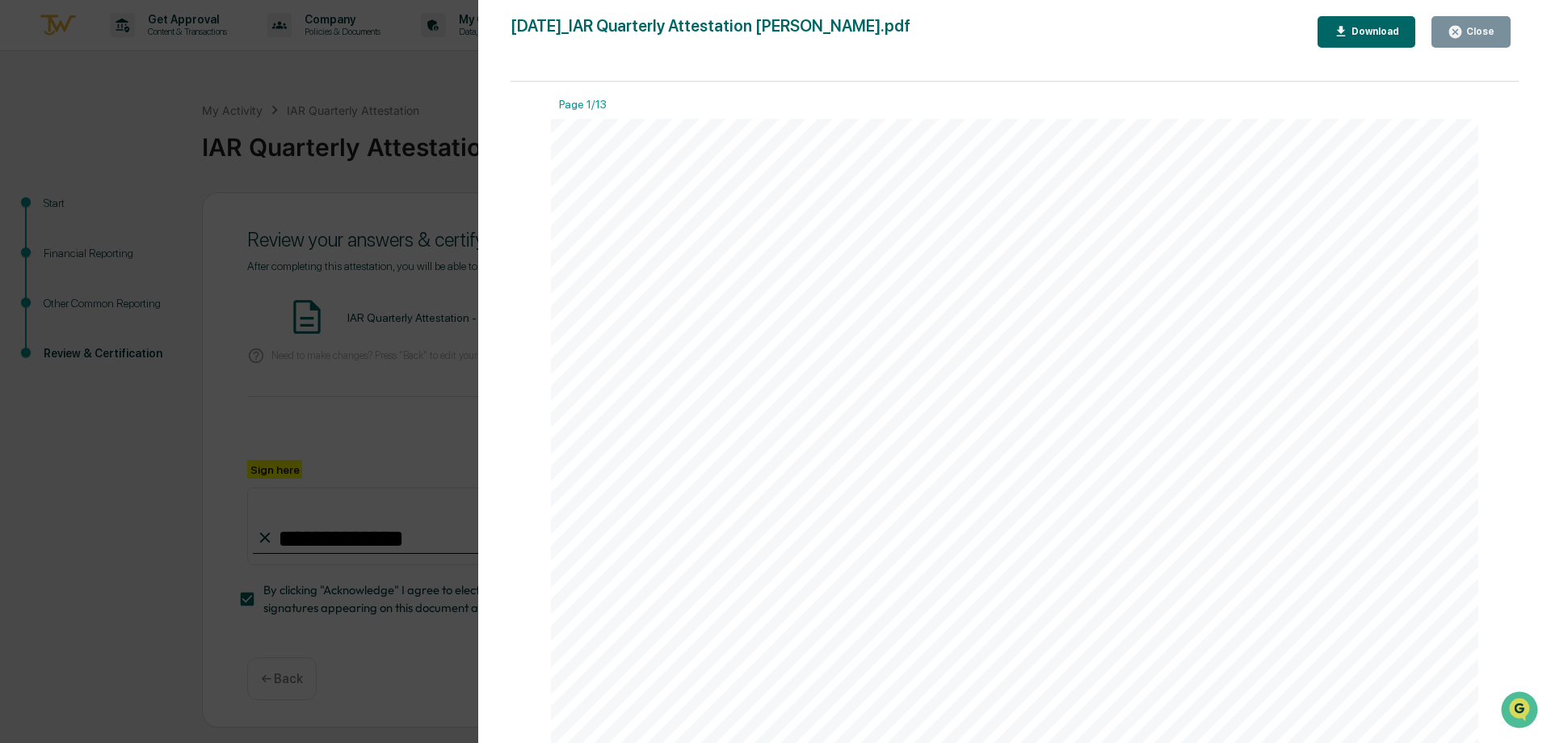
click at [1483, 20] on button "Close" at bounding box center [1471, 32] width 79 height 32
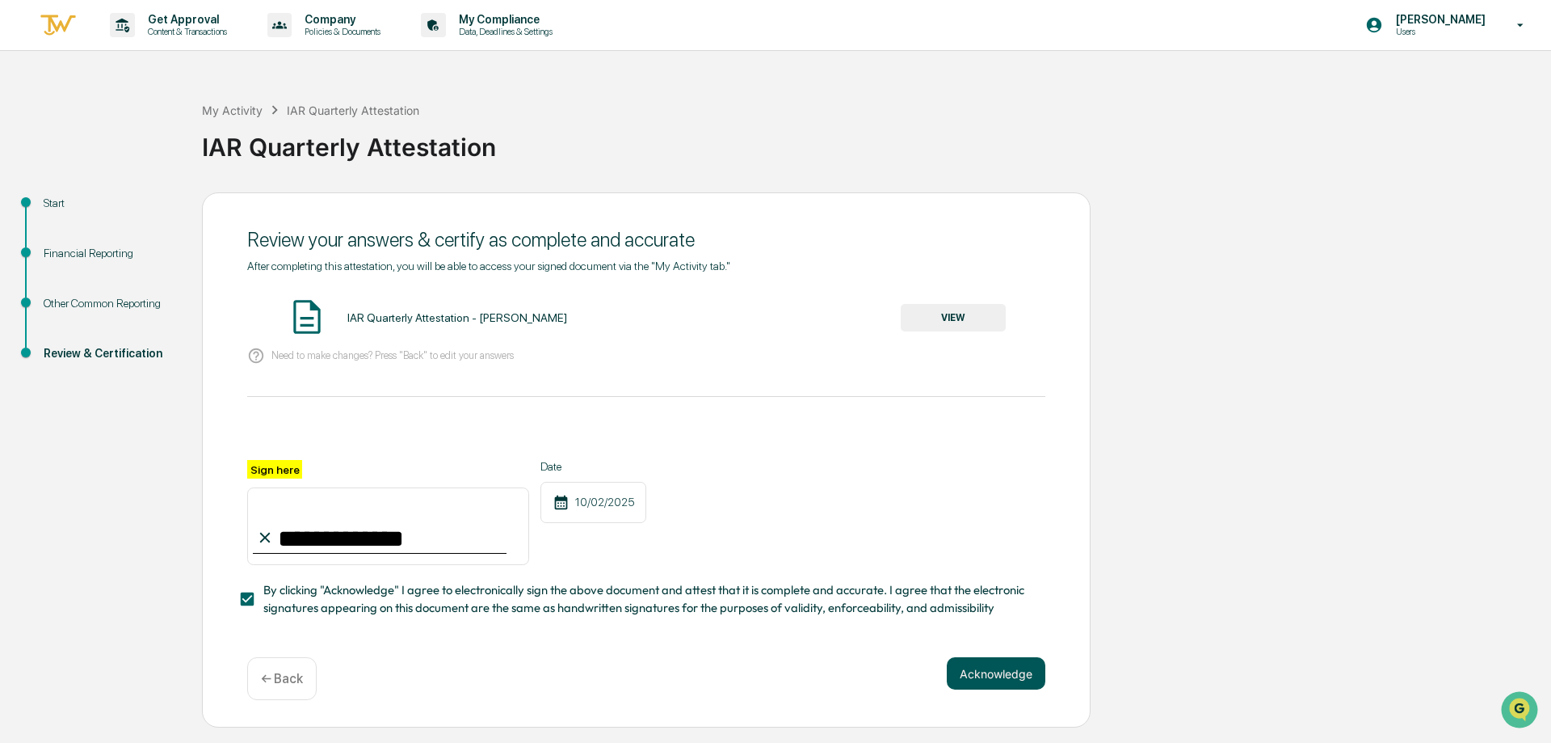
click at [1005, 677] on button "Acknowledge" at bounding box center [996, 673] width 99 height 32
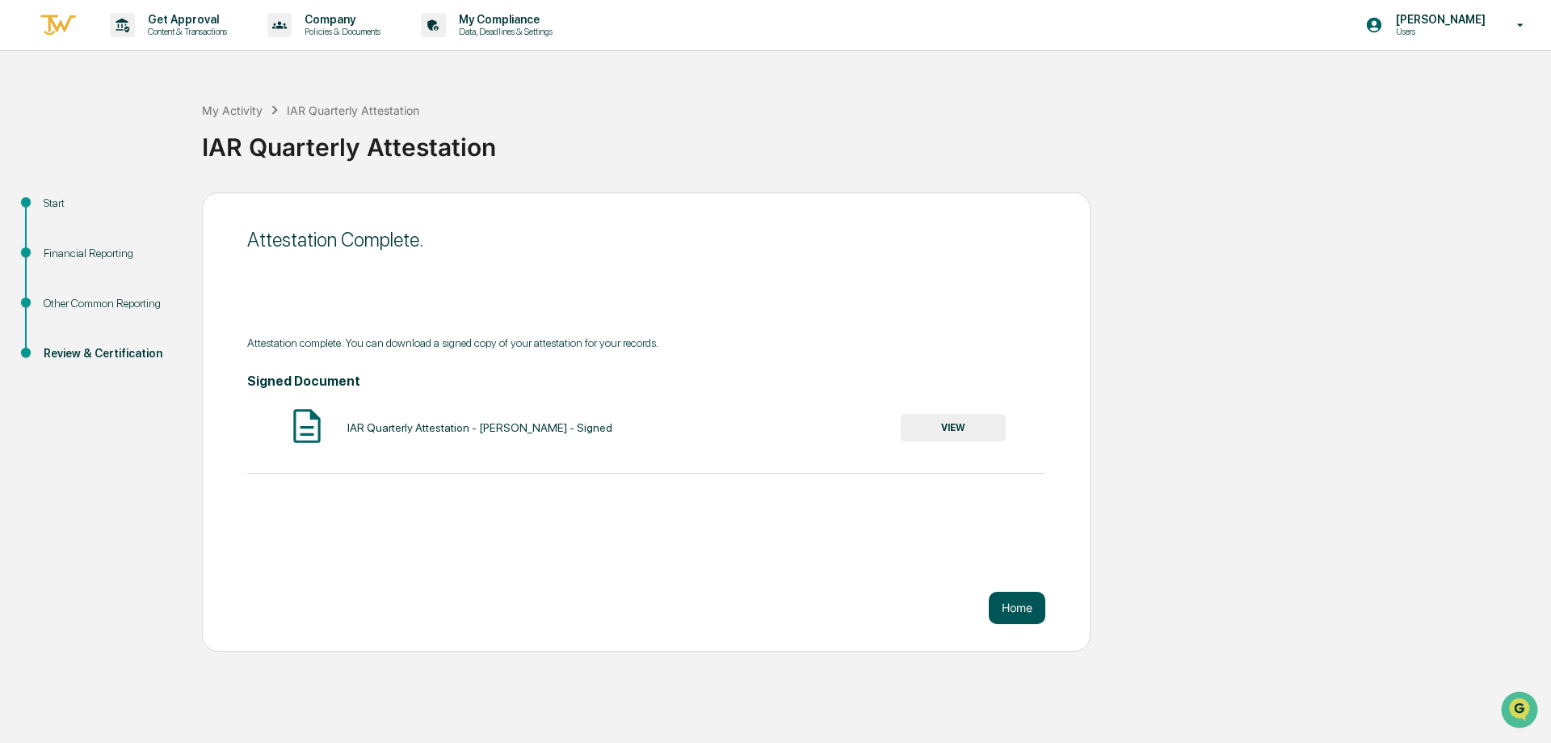
click at [1008, 612] on button "Home" at bounding box center [1017, 607] width 57 height 32
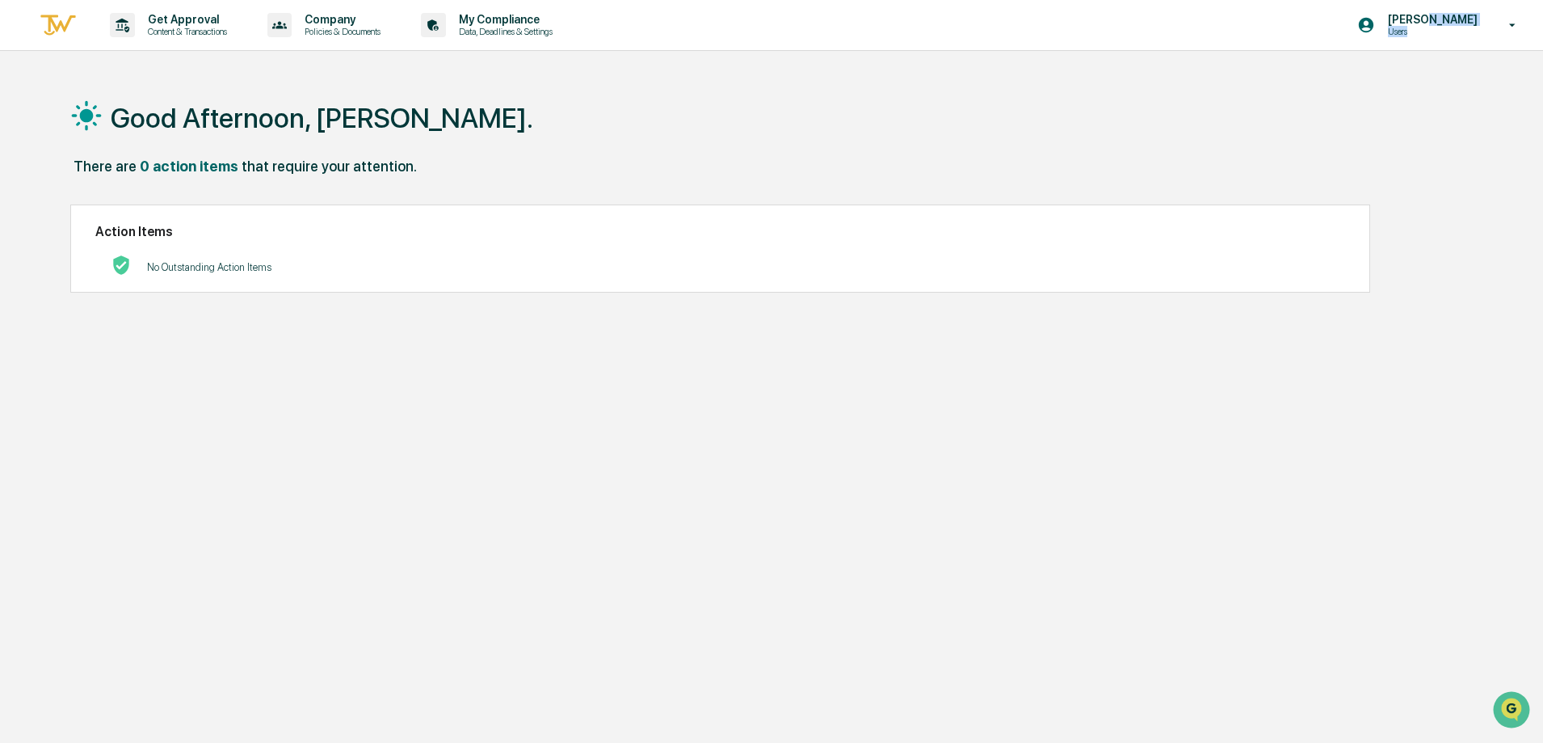
click at [1442, 26] on p "Users" at bounding box center [1430, 31] width 111 height 11
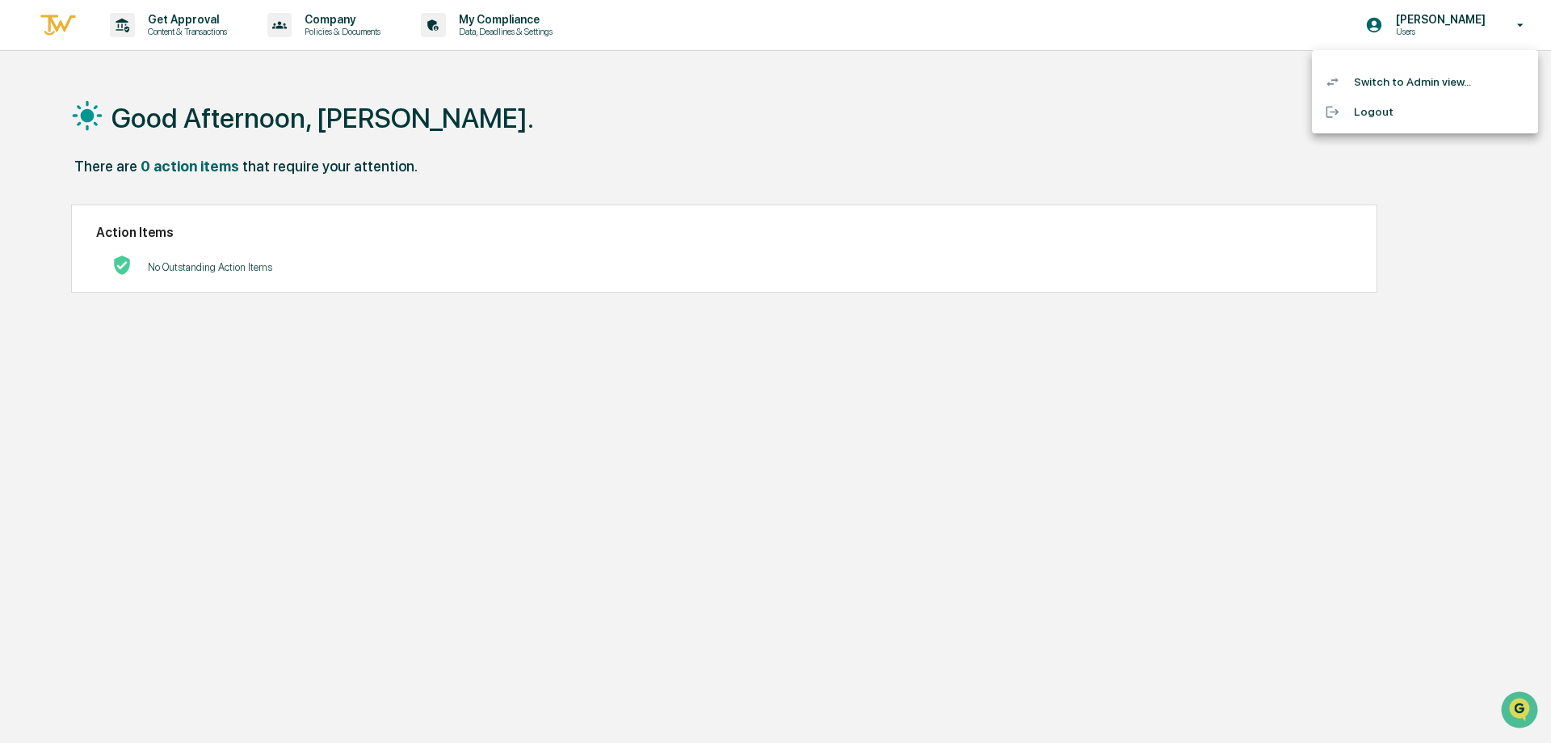
click at [1398, 77] on li "Switch to Admin view..." at bounding box center [1425, 82] width 226 height 30
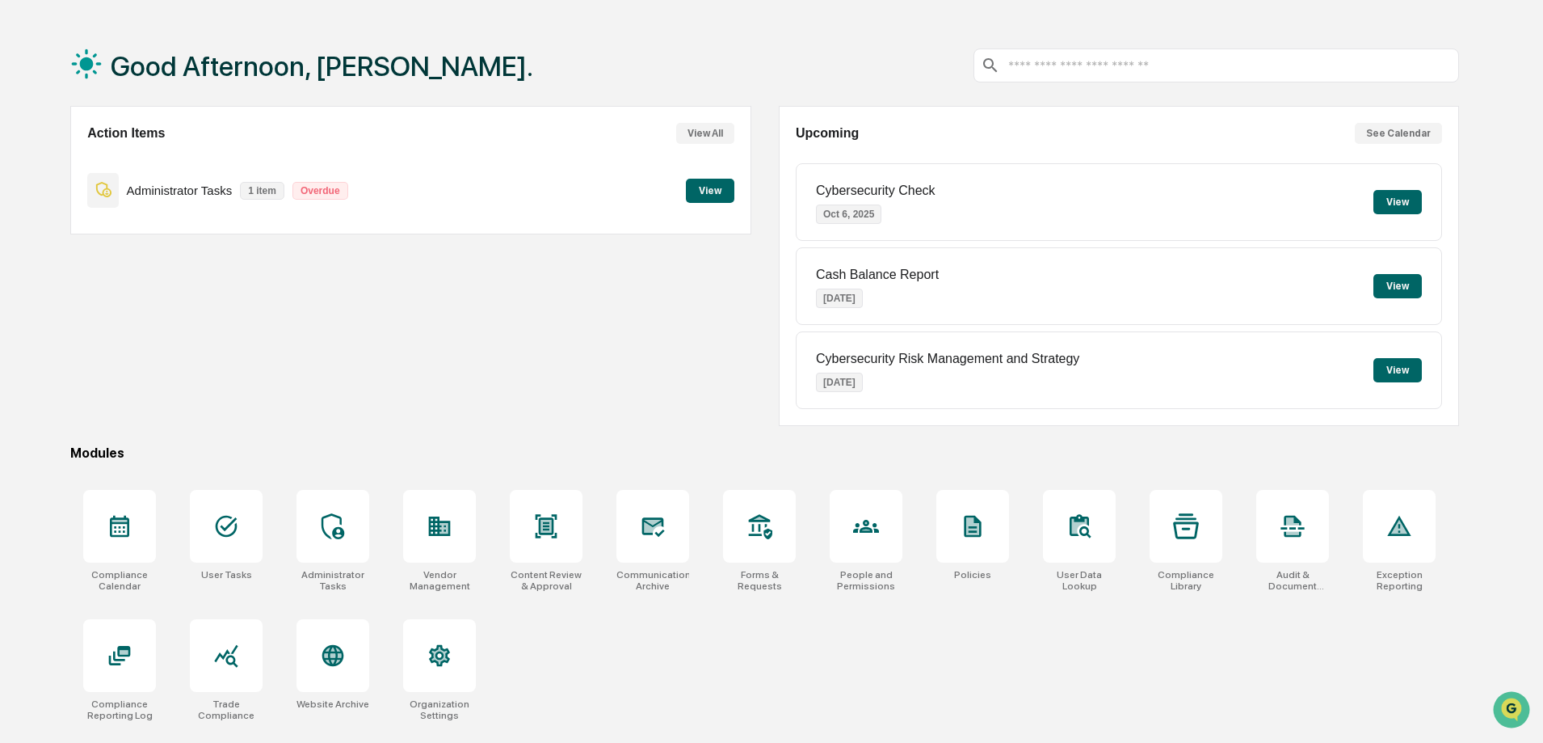
scroll to position [77, 0]
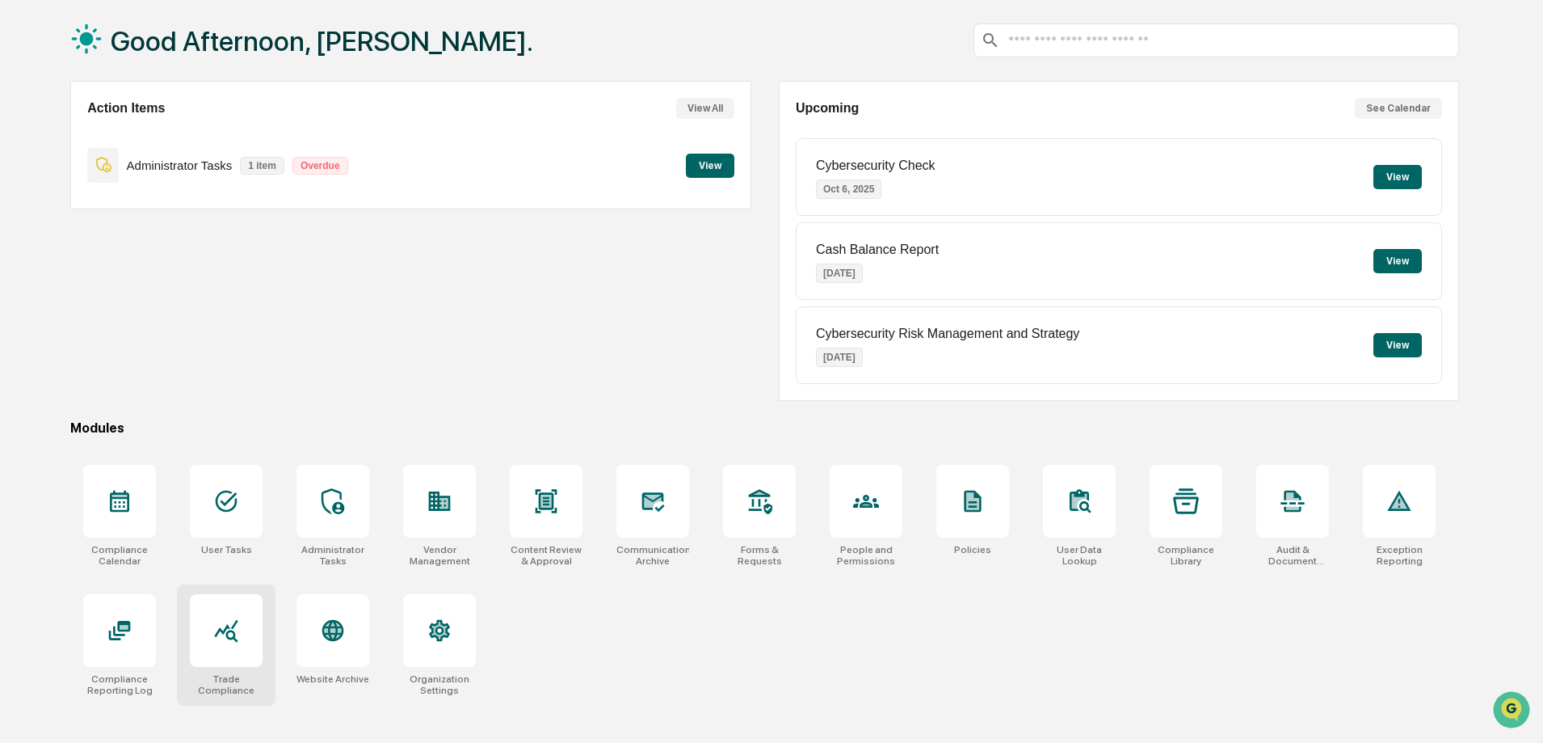
click at [219, 627] on icon at bounding box center [226, 630] width 26 height 26
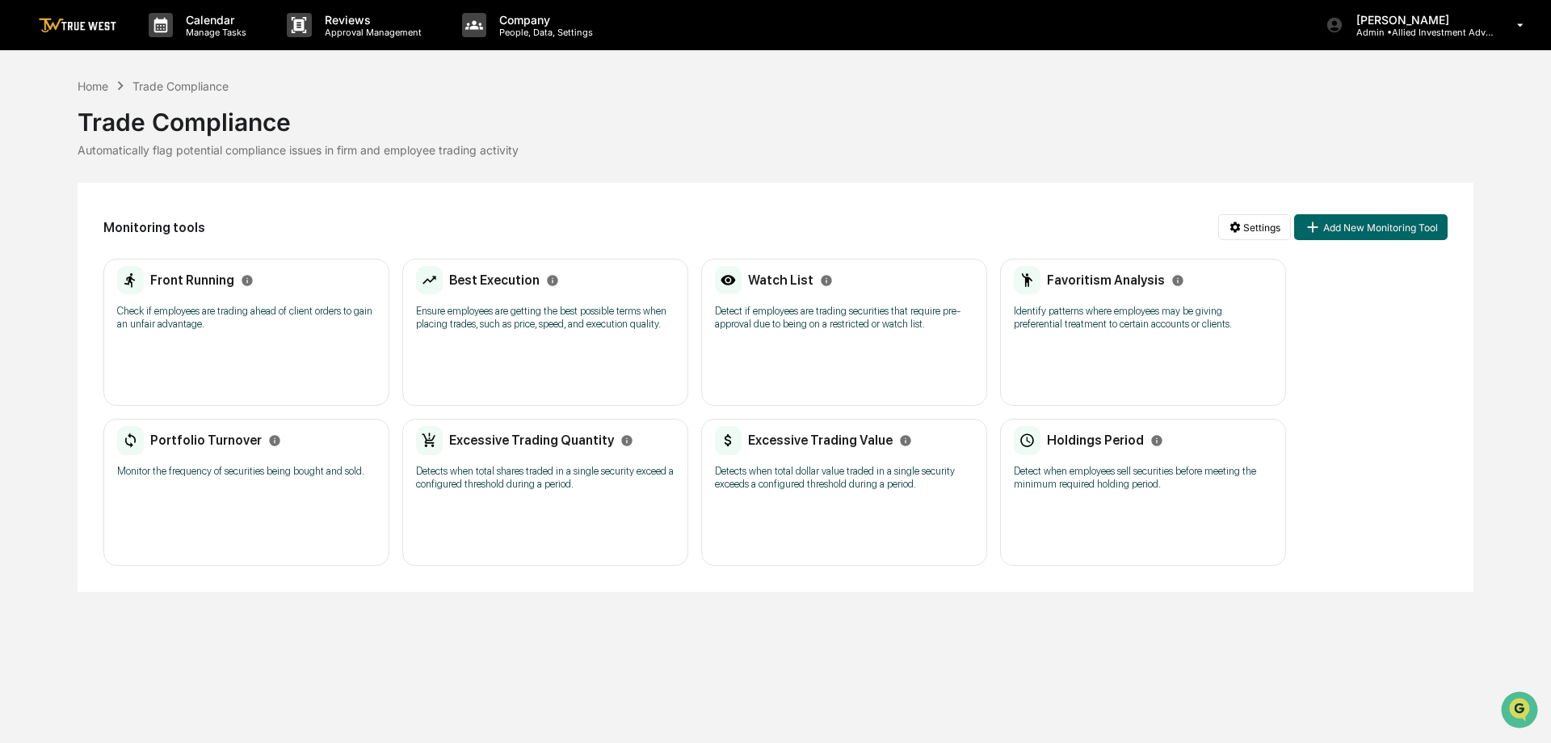
click at [571, 310] on p "Ensure employees are getting the best possible terms when placing trades, such …" at bounding box center [545, 318] width 259 height 26
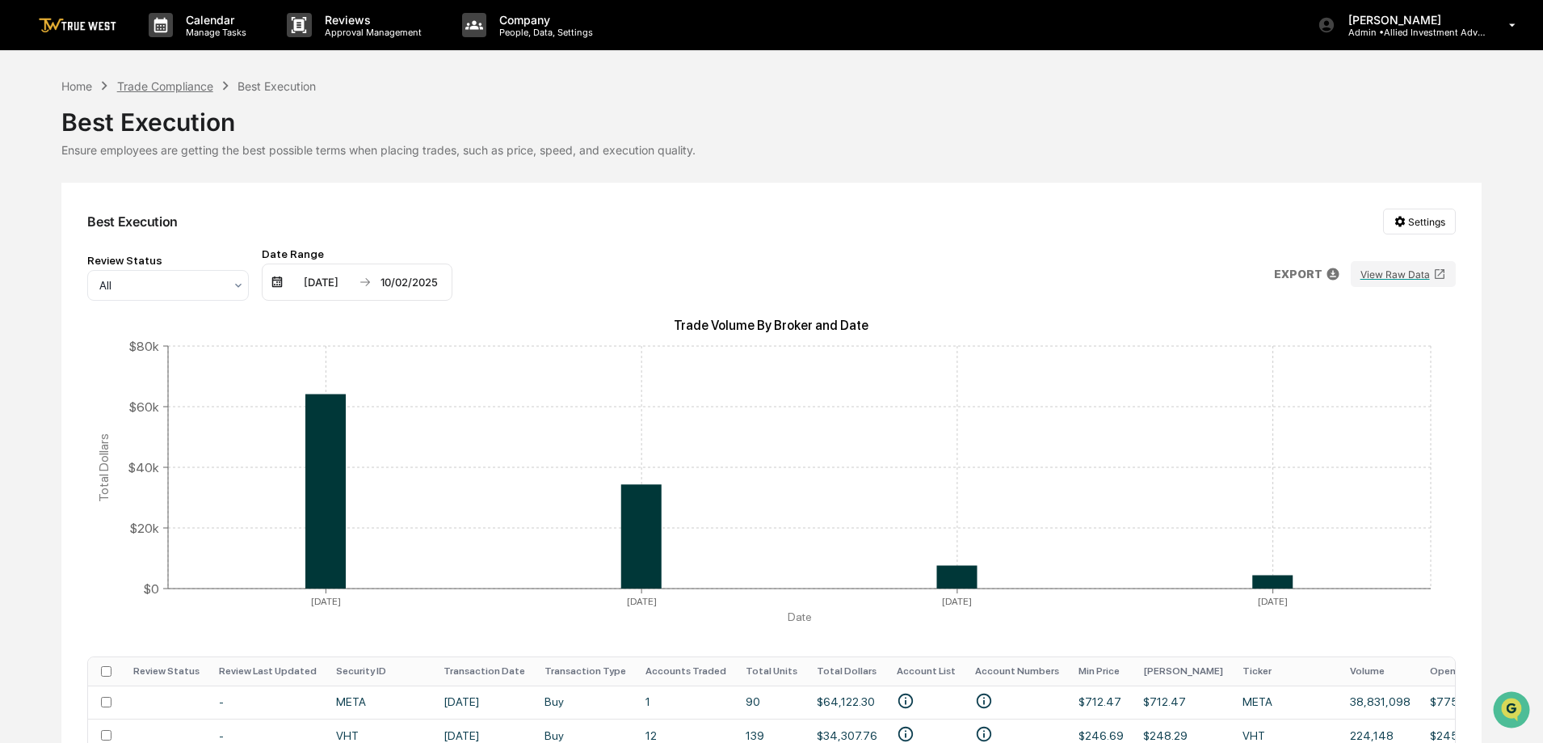
click at [170, 85] on div "Trade Compliance" at bounding box center [165, 86] width 96 height 14
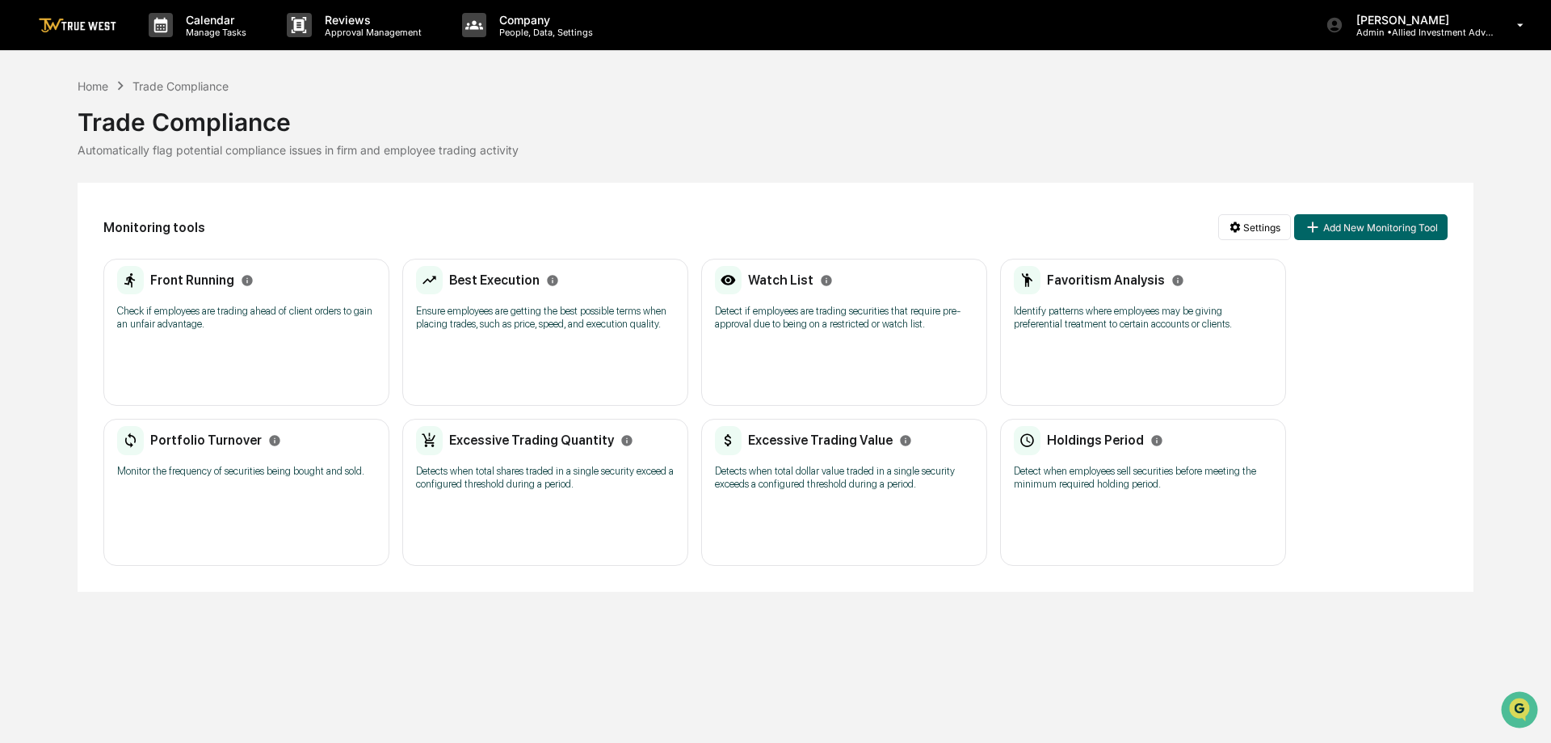
click at [1107, 277] on h2 "Favoritism Analysis" at bounding box center [1106, 279] width 118 height 15
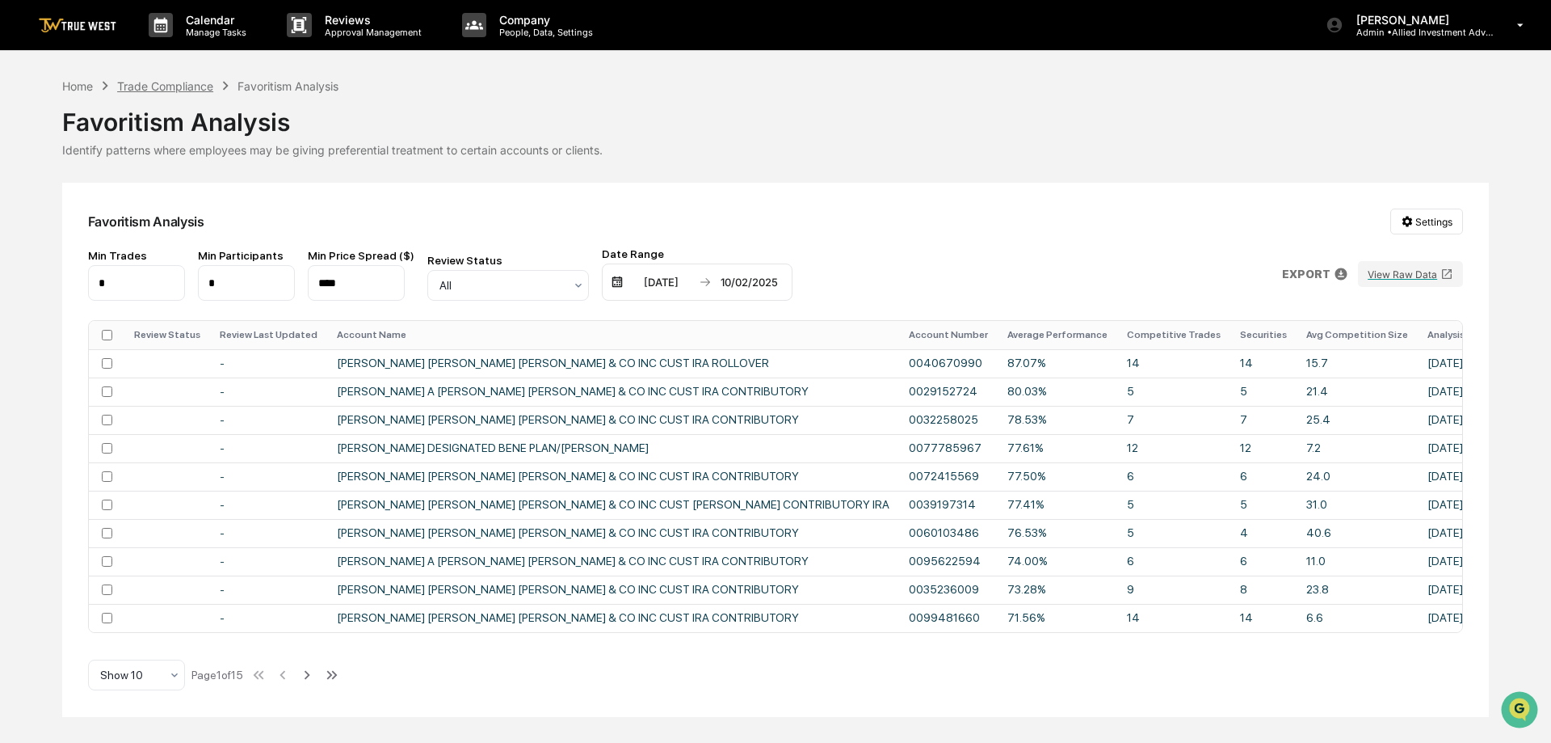
click at [161, 86] on div "Trade Compliance" at bounding box center [165, 86] width 96 height 14
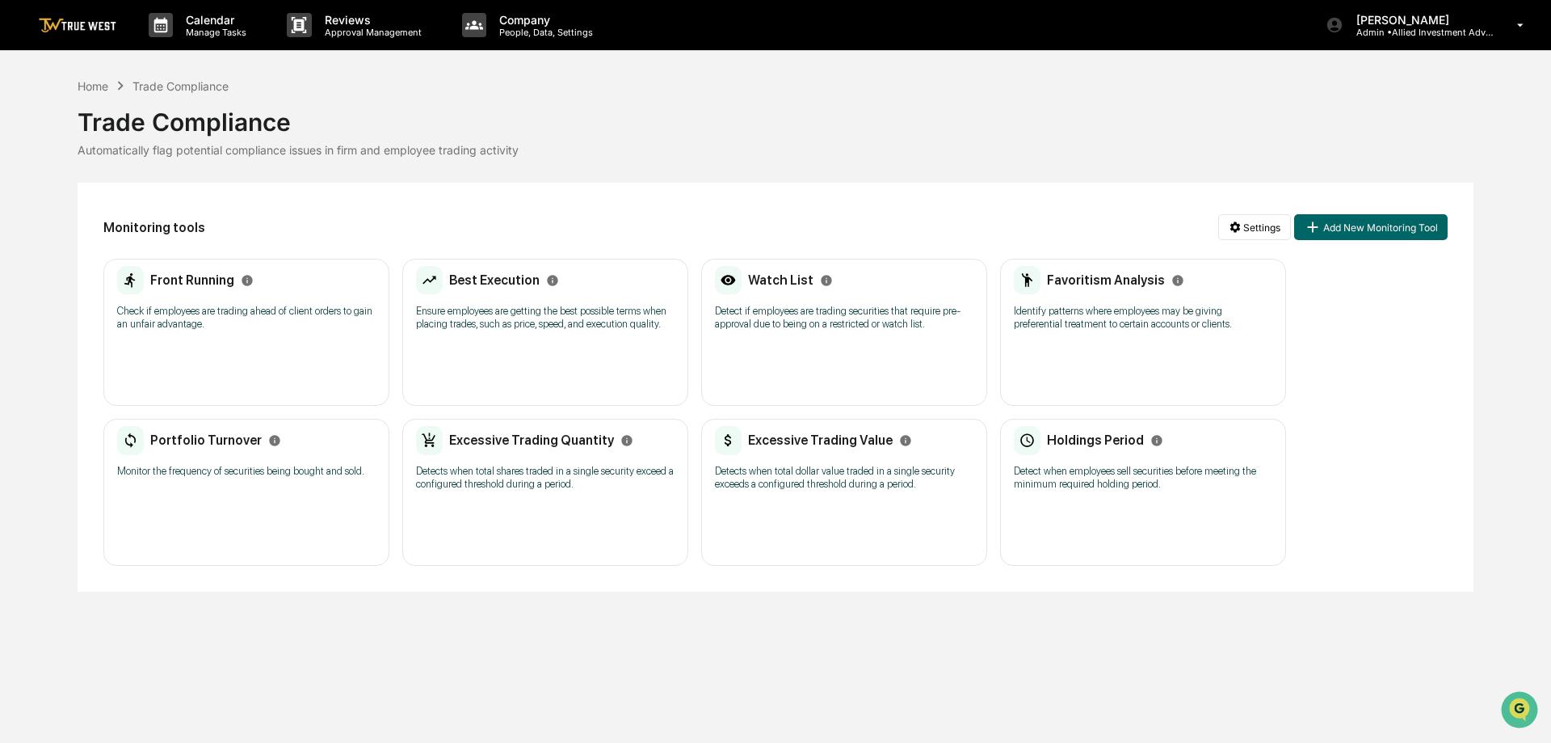
click at [805, 470] on p "Detects when total dollar value traded in a single security exceeds a configure…" at bounding box center [844, 478] width 259 height 26
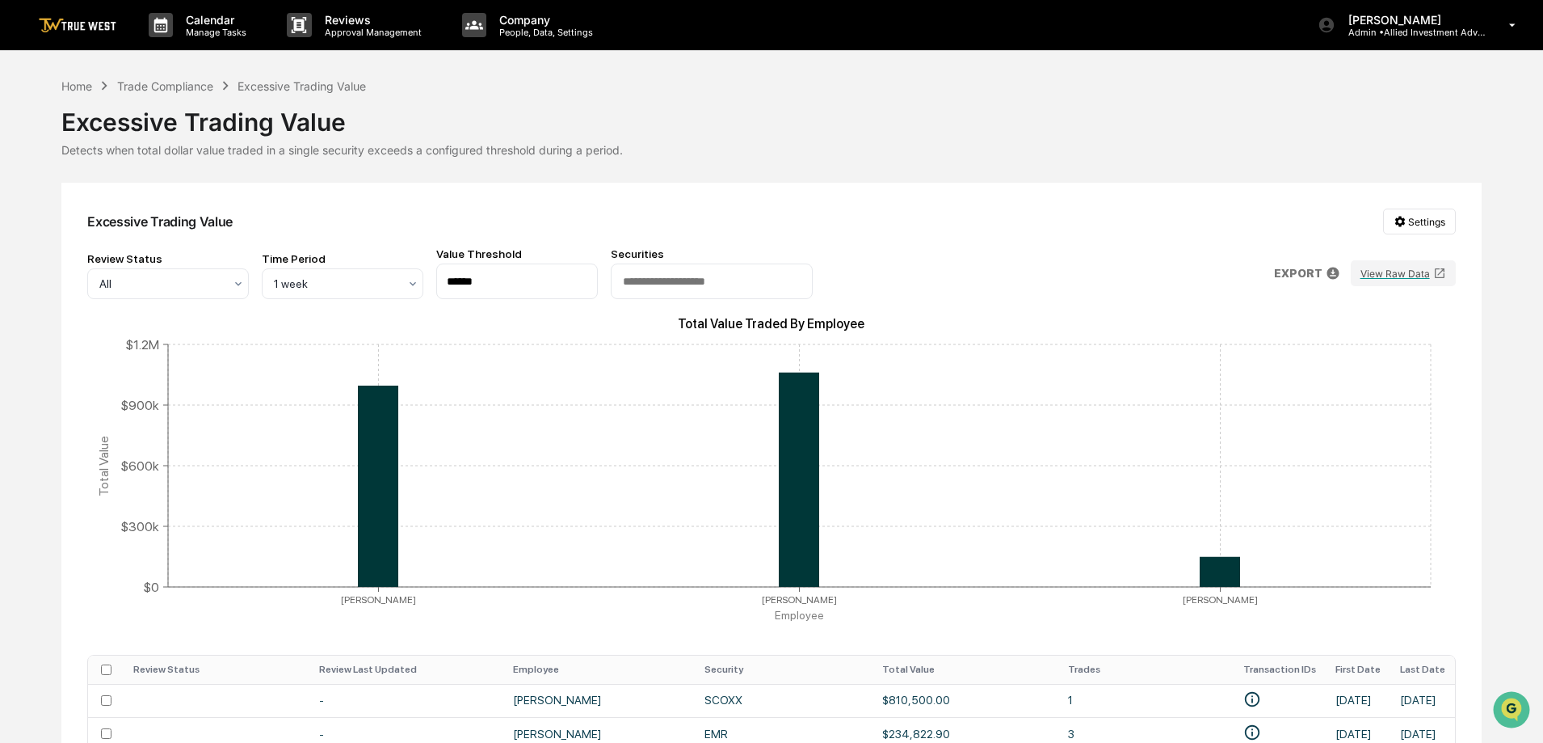
click at [106, 15] on link at bounding box center [87, 25] width 97 height 50
